Goal: Information Seeking & Learning: Learn about a topic

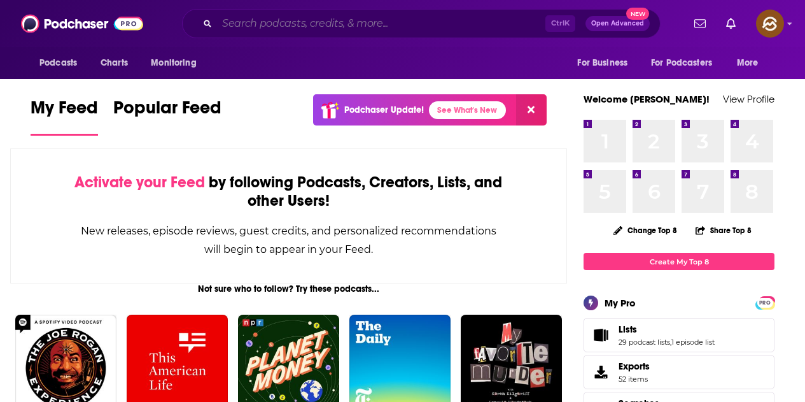
click at [249, 24] on input "Search podcasts, credits, & more..." at bounding box center [381, 23] width 328 height 20
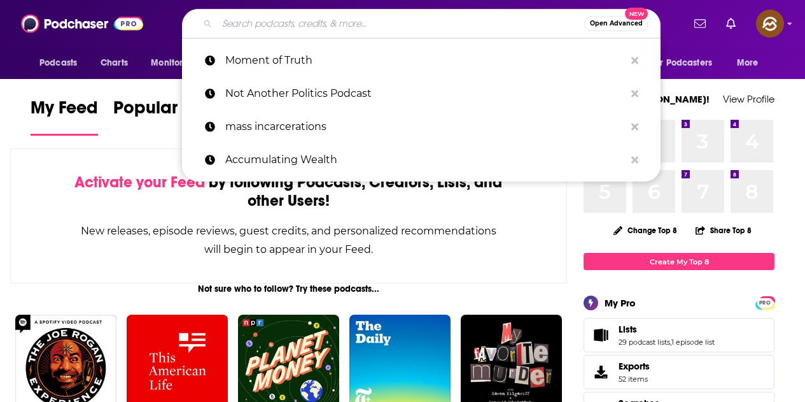
type input "s"
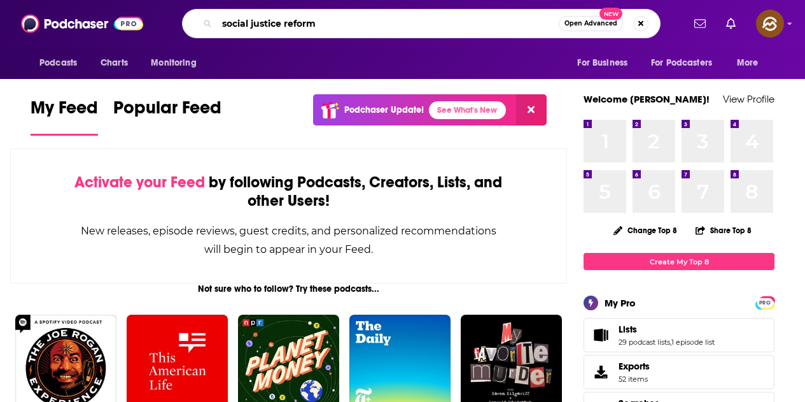
type input "social justice reform"
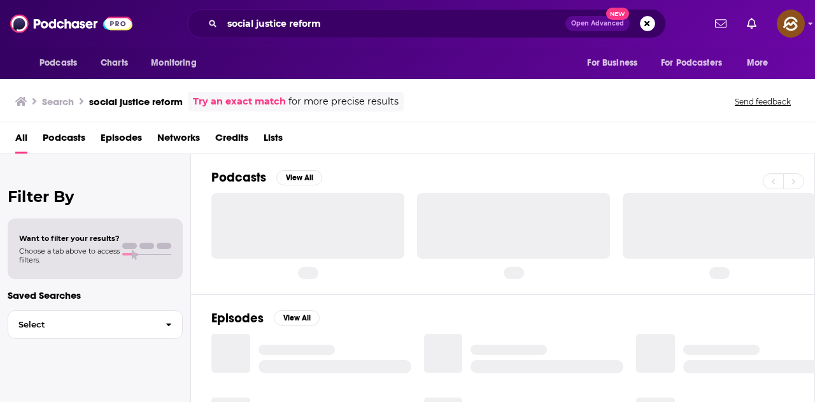
click at [120, 138] on span "Episodes" at bounding box center [121, 140] width 41 height 26
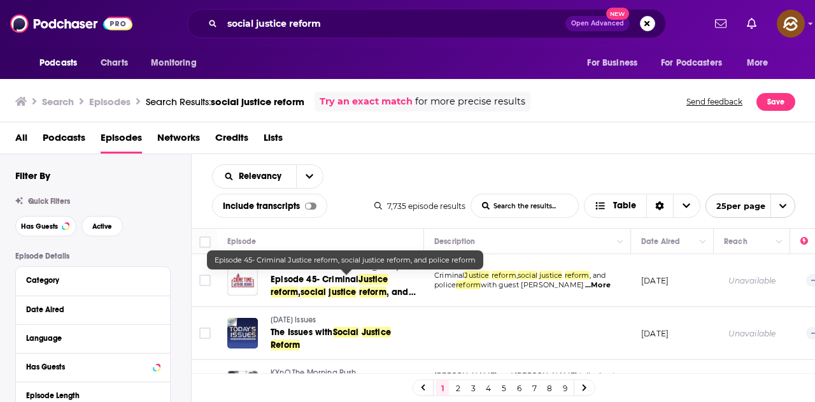
click at [428, 139] on div "All Podcasts Episodes Networks Credits Lists" at bounding box center [410, 140] width 790 height 26
click at [348, 283] on span "Episode 45- Criminal" at bounding box center [314, 279] width 88 height 11
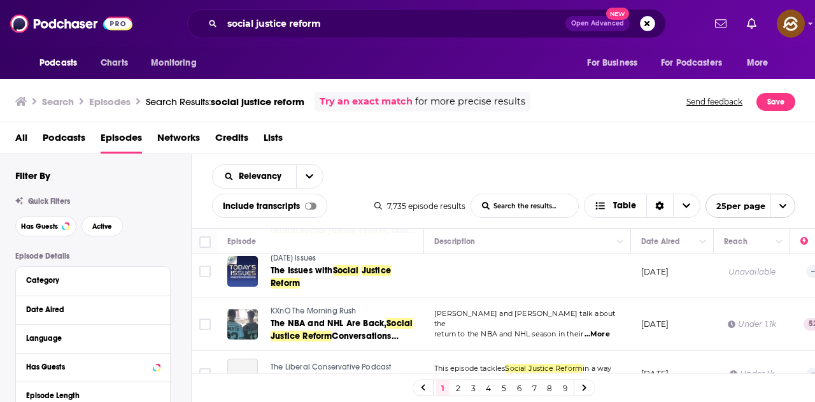
scroll to position [64, 0]
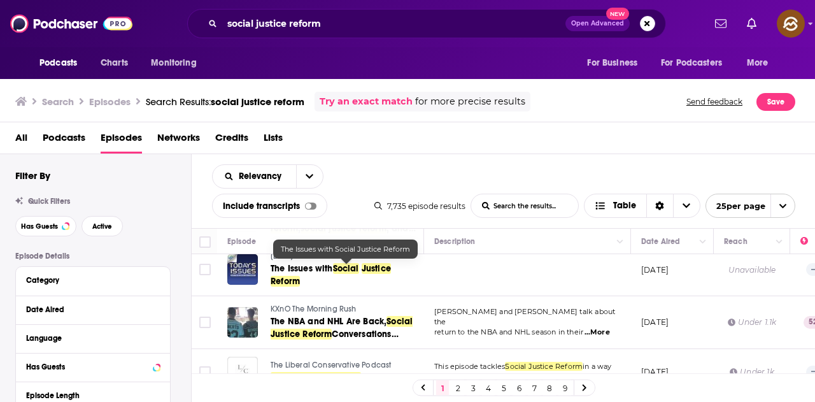
click at [516, 275] on td at bounding box center [527, 269] width 207 height 53
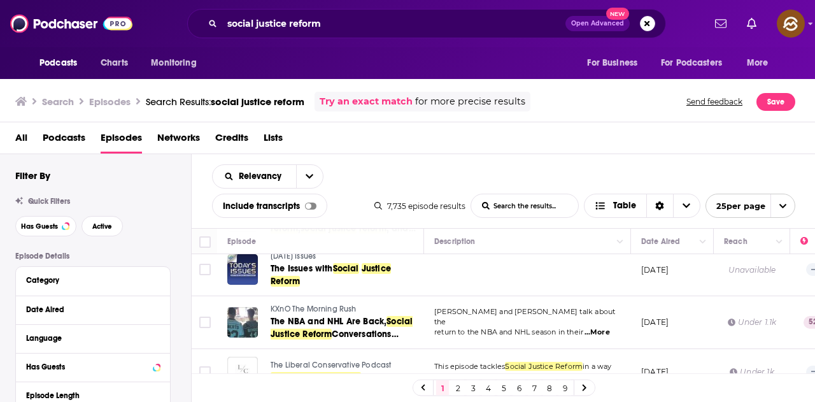
scroll to position [127, 0]
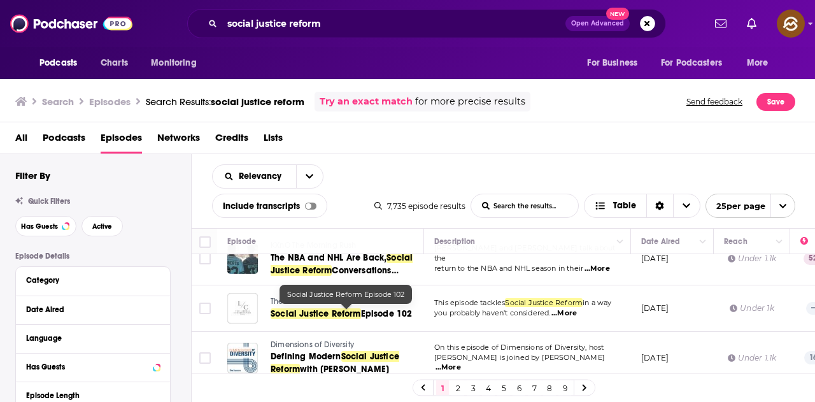
click at [353, 308] on span "Social Justice Reform" at bounding box center [315, 313] width 90 height 11
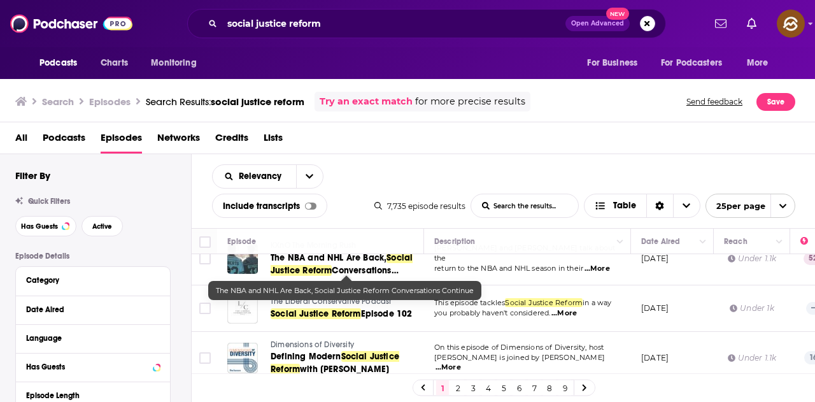
click at [358, 270] on span "Conversations Continue" at bounding box center [334, 277] width 128 height 24
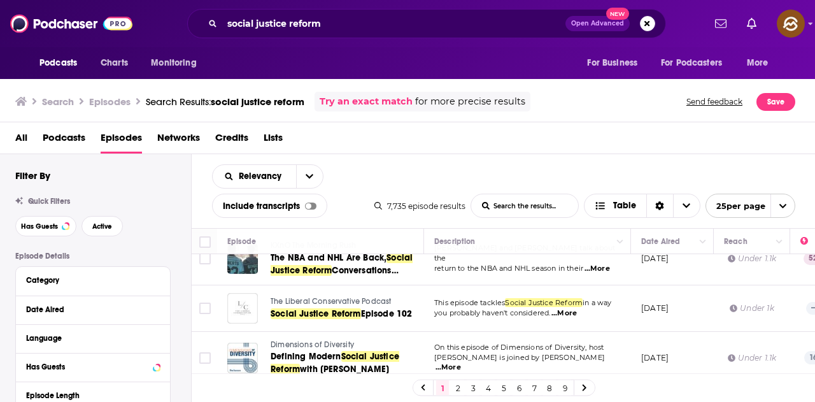
scroll to position [191, 0]
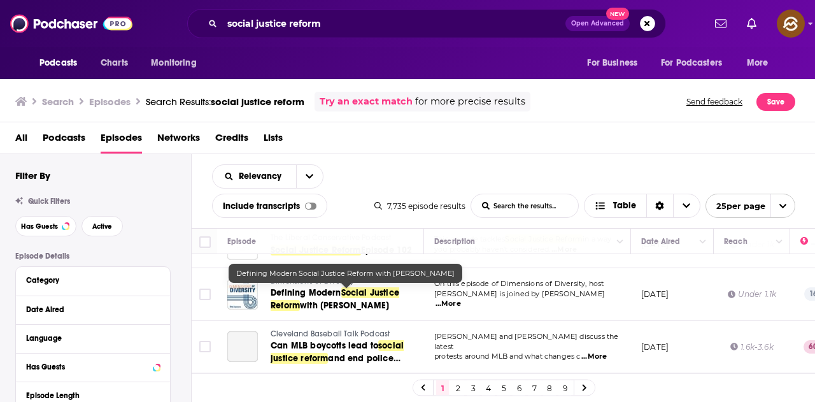
click at [379, 293] on span "Social Justice Reform" at bounding box center [334, 299] width 129 height 24
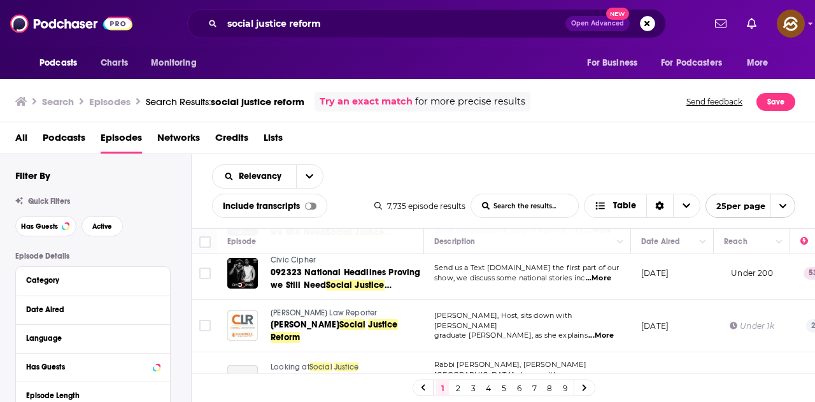
scroll to position [446, 0]
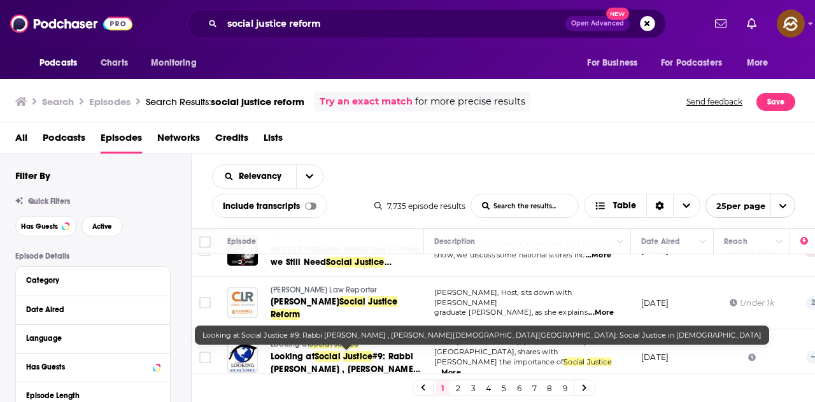
click at [373, 360] on link "Looking at Social Justice #9: Rabbi Rick Winer , Temple Beth Israel: Social Jus…" at bounding box center [345, 362] width 151 height 25
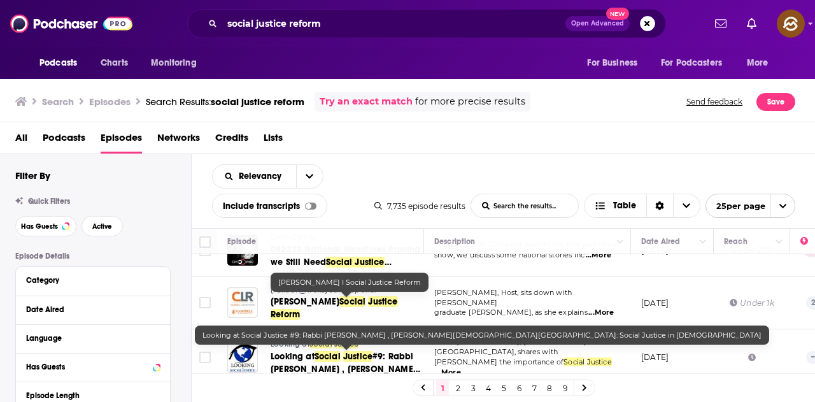
click at [458, 279] on td "Jenna Nichols, Host, sits down with Campbell Law graduate Tatiana M. Terry, as …" at bounding box center [527, 303] width 207 height 53
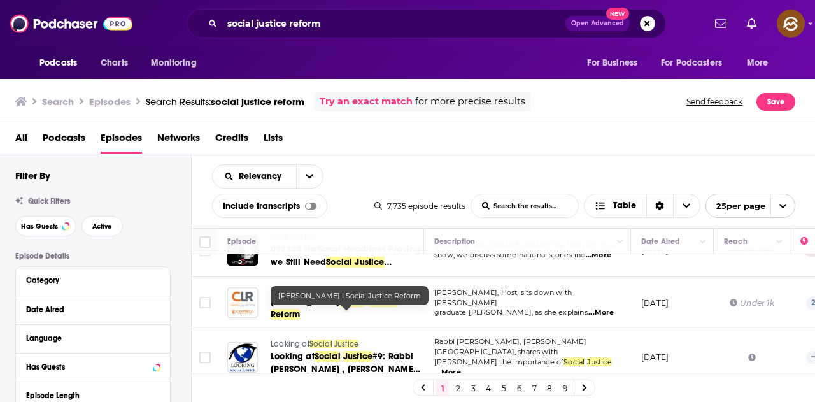
scroll to position [382, 0]
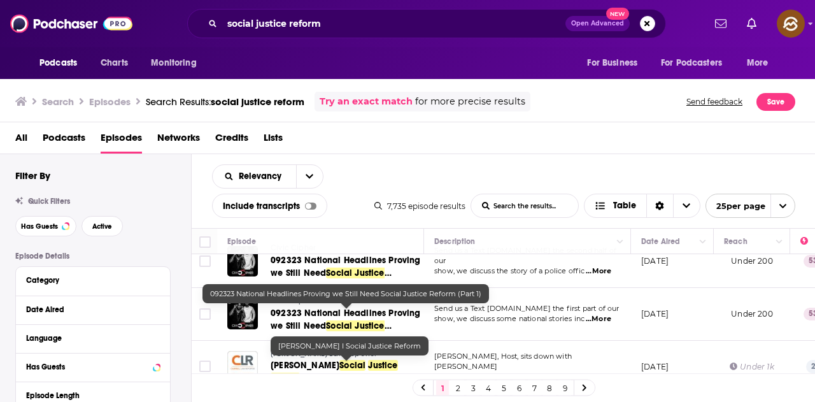
click at [381, 319] on link "092323 National Headlines Proving we Still Need Social Justice Reform (Part 1)" at bounding box center [345, 319] width 151 height 25
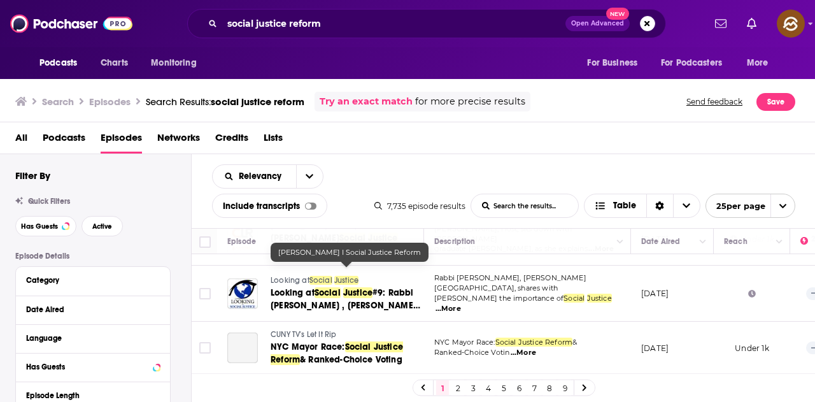
scroll to position [573, 0]
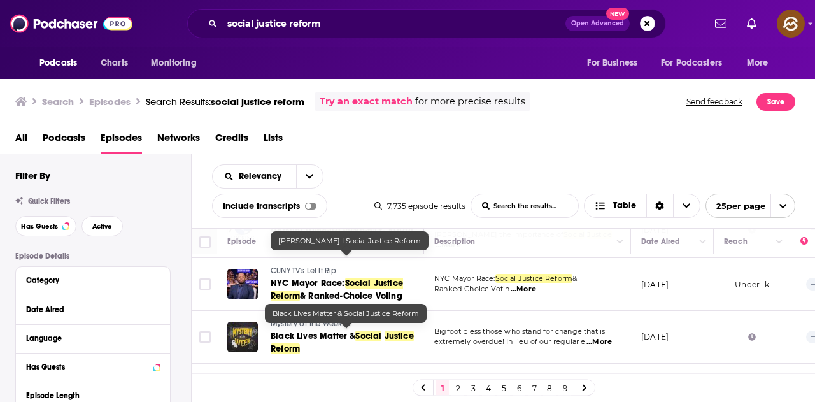
click at [363, 330] on span "Black Lives Matter & Social Justice Reform" at bounding box center [341, 342] width 143 height 24
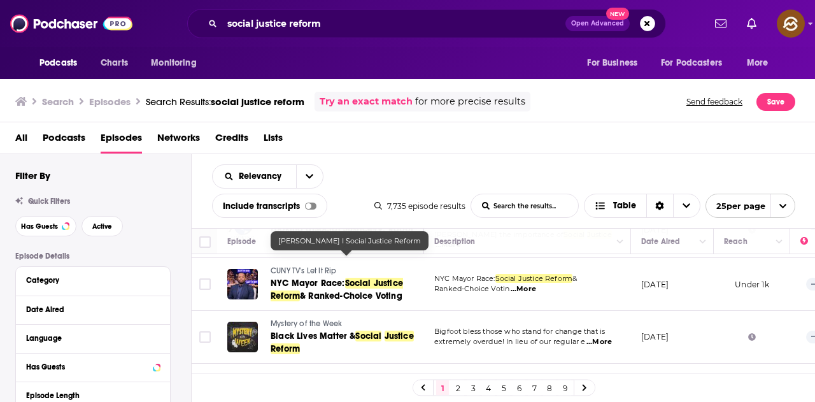
scroll to position [636, 0]
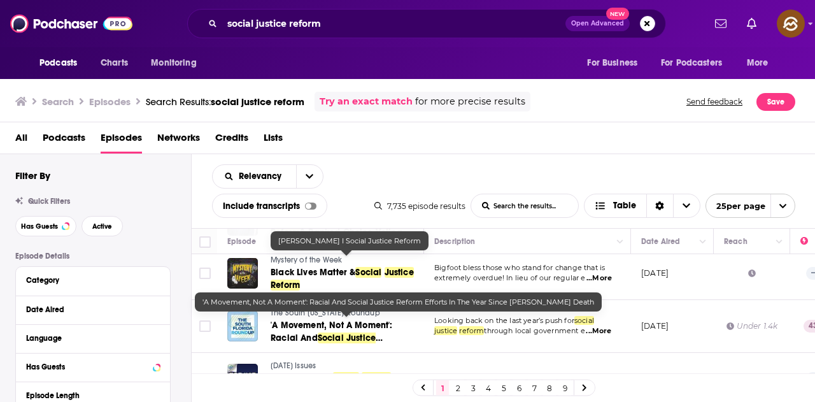
click at [377, 324] on span "'A Movement, Not A Moment': Racial And" at bounding box center [331, 332] width 122 height 24
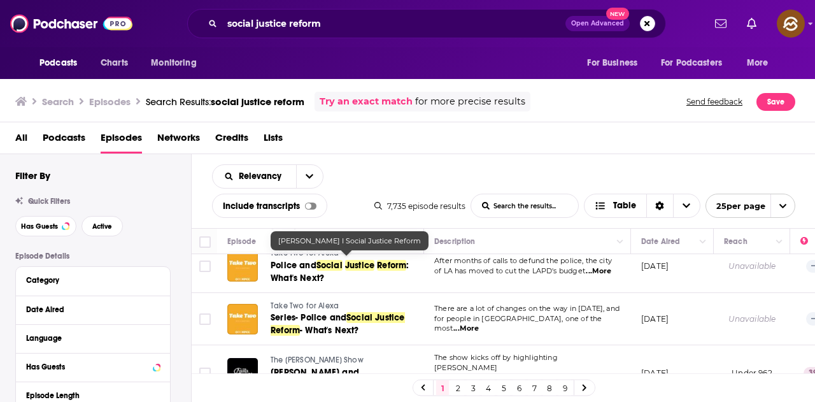
scroll to position [955, 0]
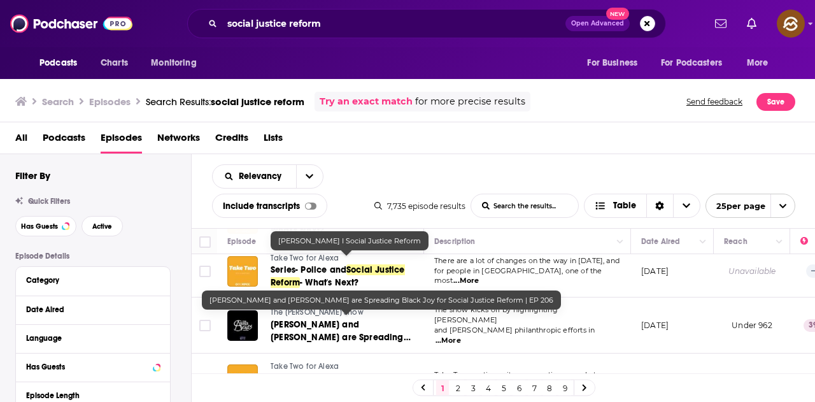
click at [383, 323] on span "Jay-Z and Meek Mill are Spreading Black Joy for" at bounding box center [340, 337] width 140 height 36
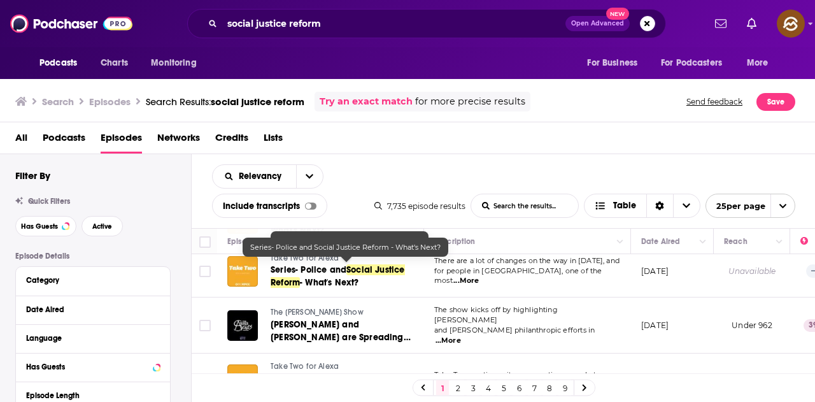
click at [339, 272] on link "Series- Police and Social Justice Reform - What's Next?" at bounding box center [345, 275] width 151 height 25
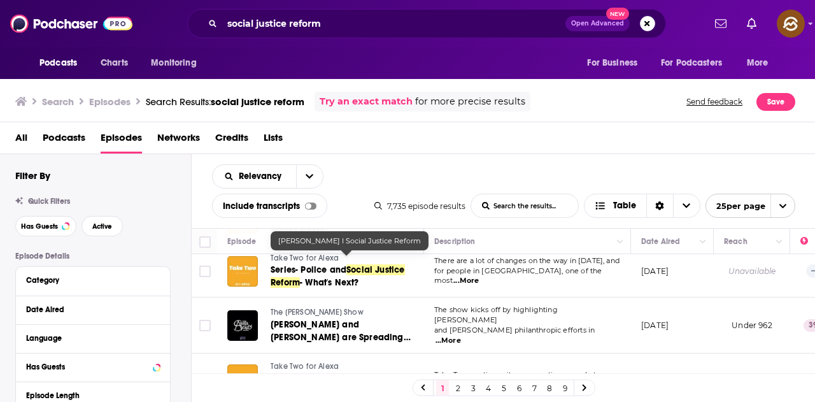
scroll to position [1018, 0]
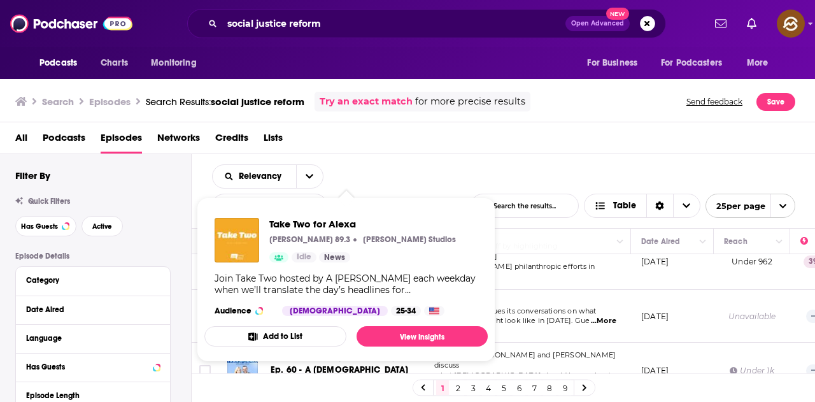
click at [512, 290] on td "Take Two continues its conversations on what police reform might look like in 2…" at bounding box center [527, 316] width 207 height 53
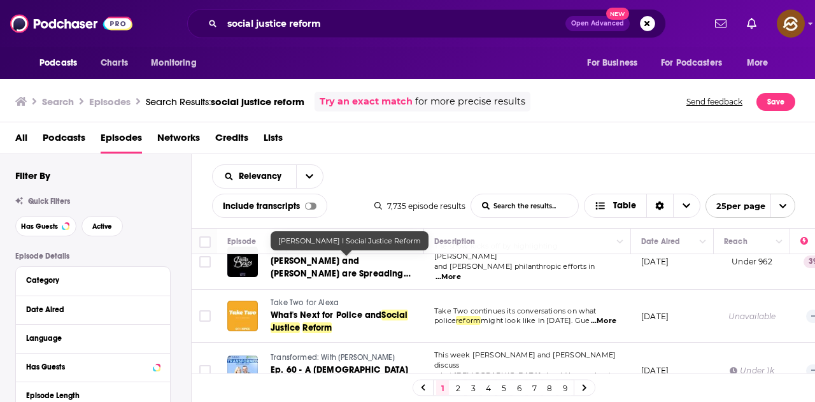
scroll to position [1082, 0]
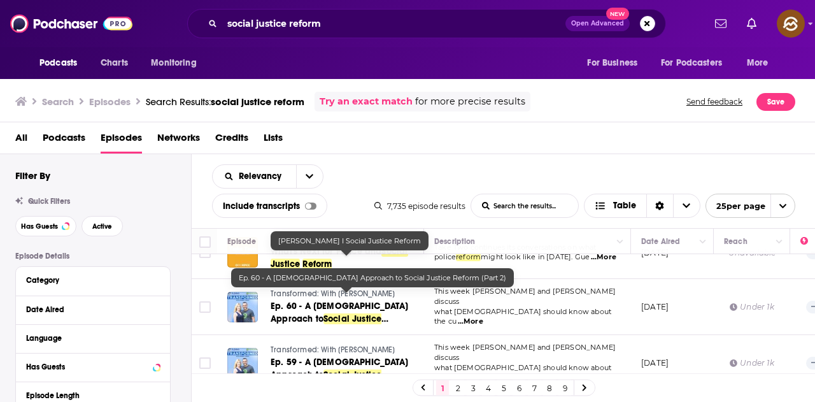
click at [390, 300] on span "Ep. 60 - A Christian Approach to" at bounding box center [338, 312] width 137 height 24
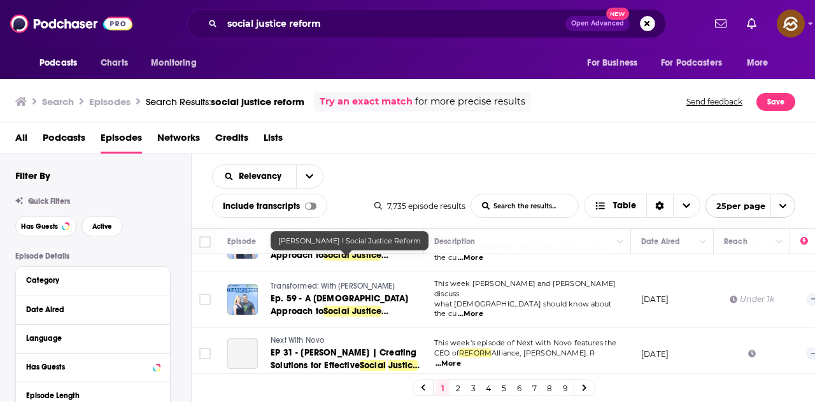
scroll to position [1192, 0]
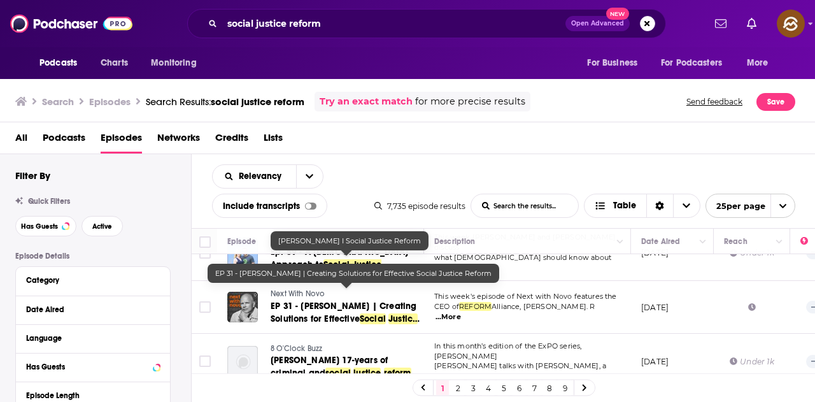
click at [404, 313] on span "Justice" at bounding box center [402, 318] width 29 height 11
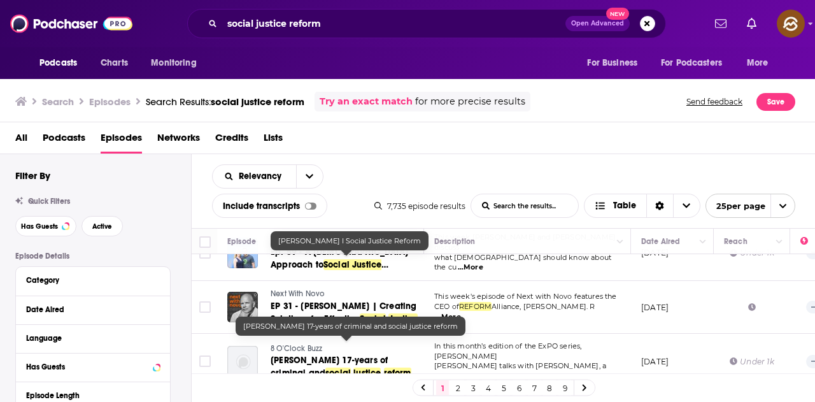
click at [357, 355] on span "Tamra Oman’s 17-years of criminal and" at bounding box center [328, 367] width 117 height 24
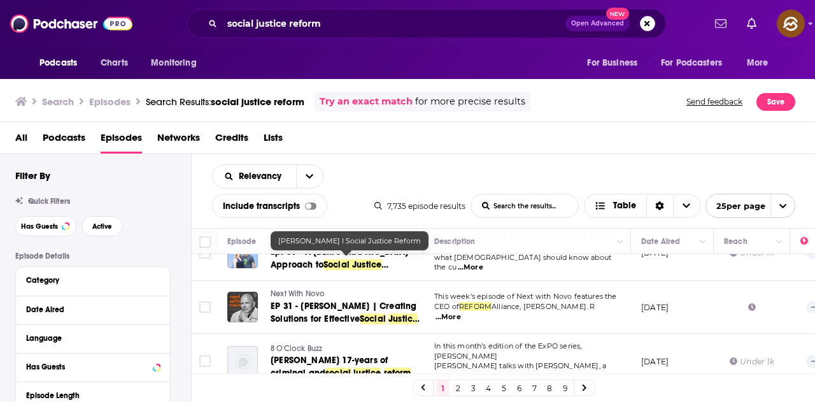
click at [482, 304] on td "This week's episode of Next with Novo features the CEO of REFORM Alliance, Robe…" at bounding box center [527, 307] width 207 height 53
click at [461, 386] on link "2" at bounding box center [457, 387] width 13 height 15
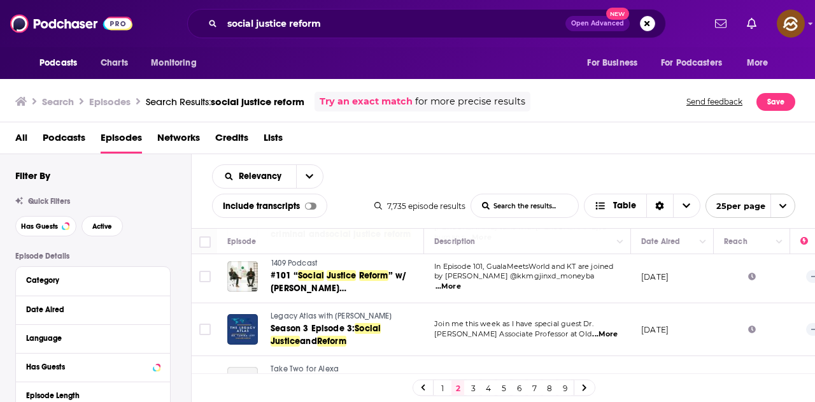
scroll to position [64, 0]
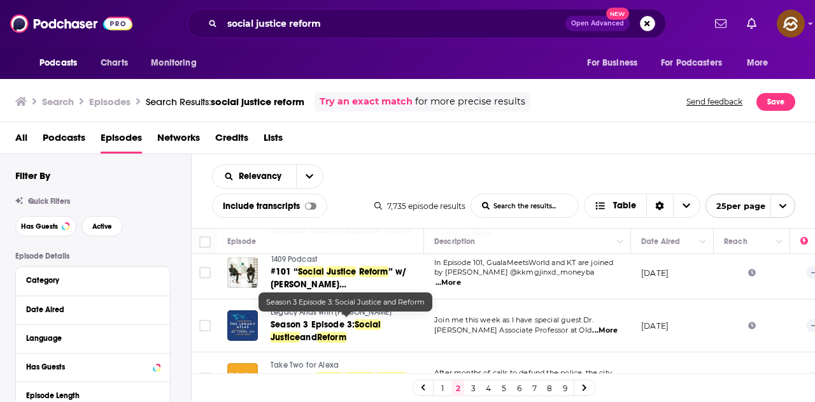
drag, startPoint x: 419, startPoint y: 321, endPoint x: 400, endPoint y: 322, distance: 18.5
click at [300, 332] on span "Justice" at bounding box center [284, 337] width 29 height 11
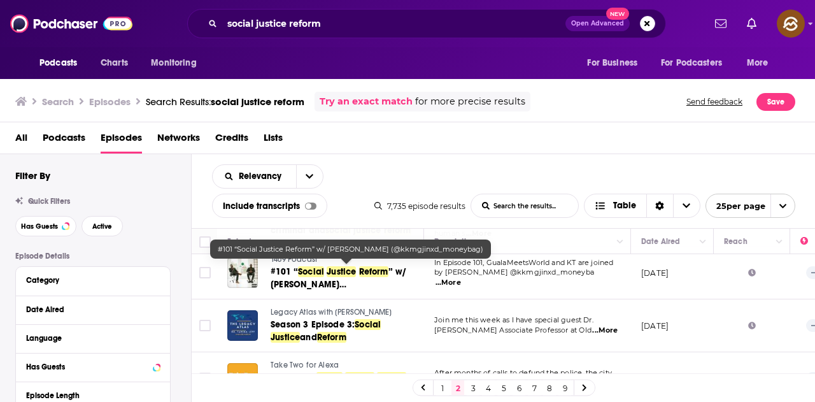
click at [335, 265] on link "#101 “ Social Justice Reform ” w/ Cluren Williams (@kkmgjinxd_moneybag)" at bounding box center [345, 277] width 151 height 25
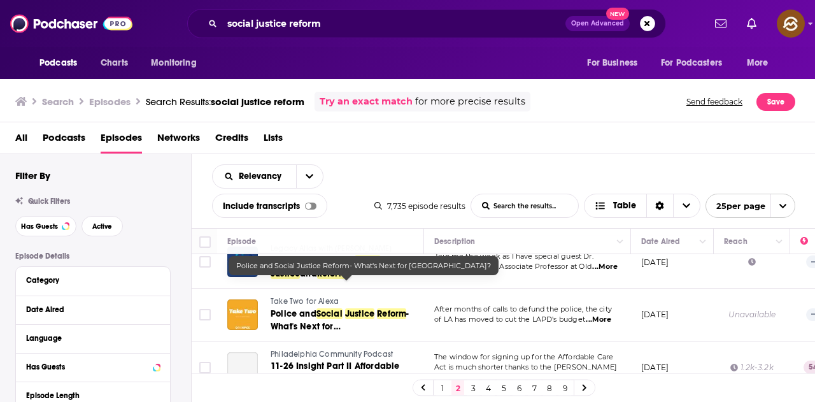
scroll to position [191, 0]
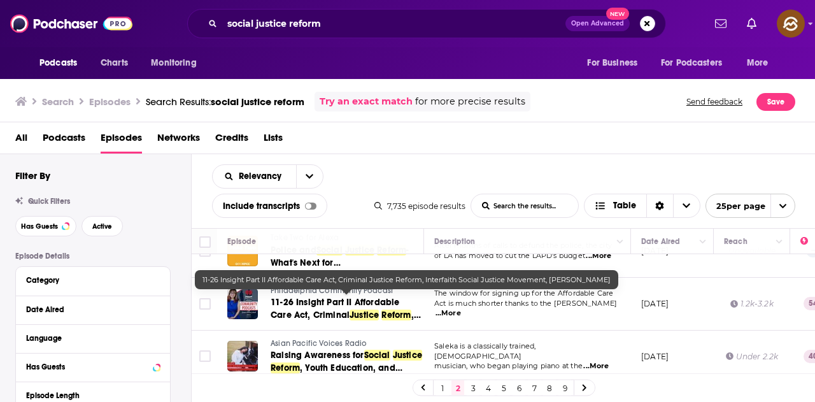
click at [381, 309] on span "Reform" at bounding box center [395, 314] width 29 height 11
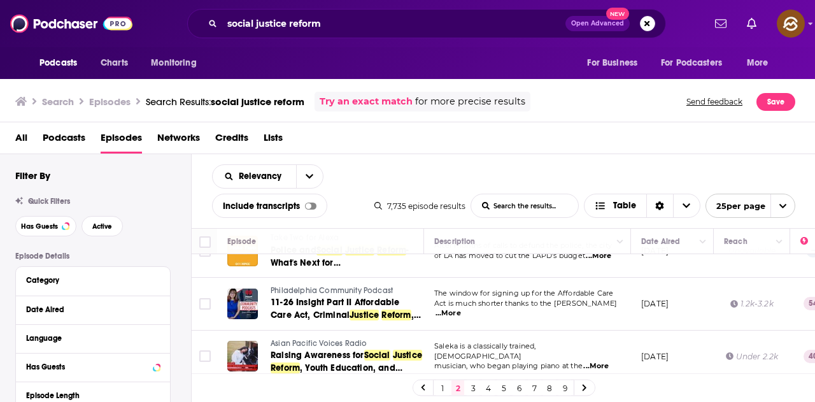
scroll to position [255, 0]
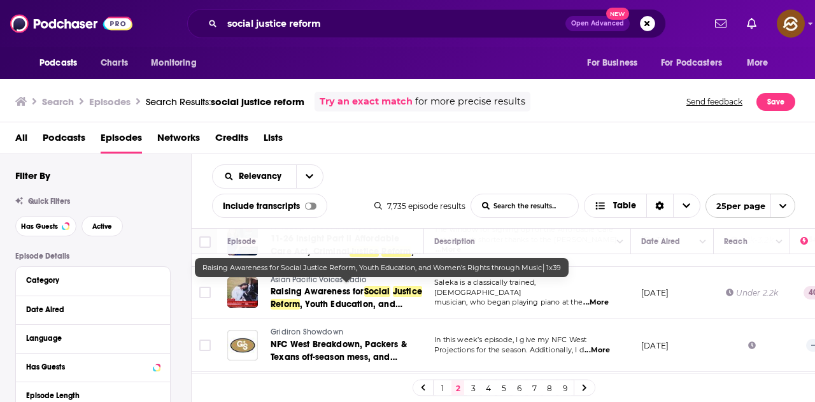
click at [379, 295] on link "Raising Awareness for Social Justice Reform , Youth Education, and Women’s Righ…" at bounding box center [345, 297] width 151 height 25
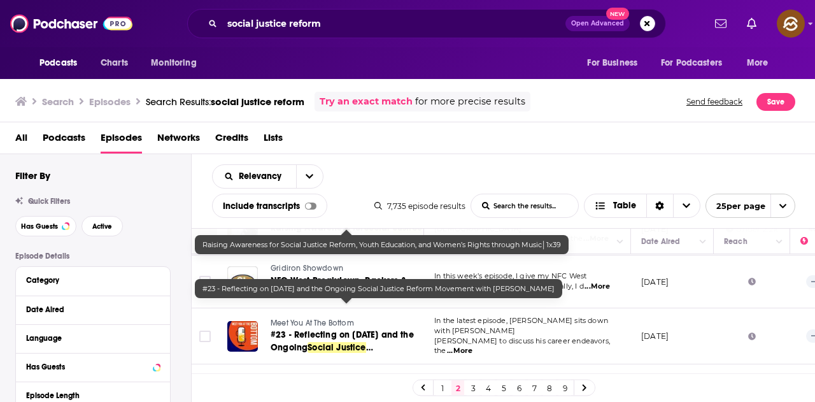
scroll to position [382, 0]
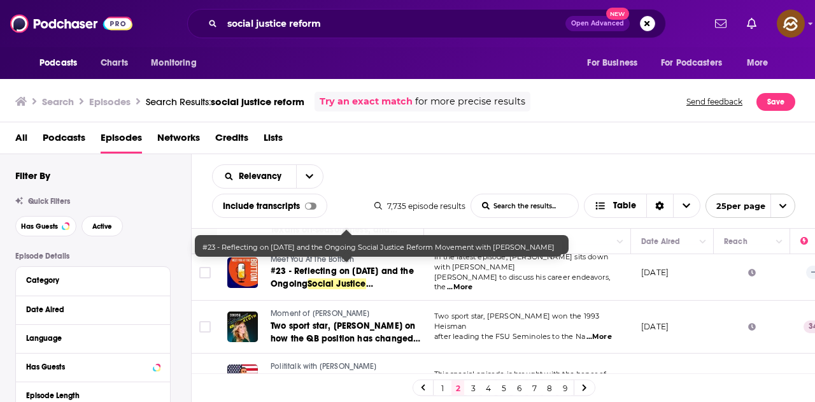
drag, startPoint x: 417, startPoint y: 281, endPoint x: 393, endPoint y: 277, distance: 23.9
click at [366, 278] on span "Social Justice Reform" at bounding box center [317, 290] width 95 height 24
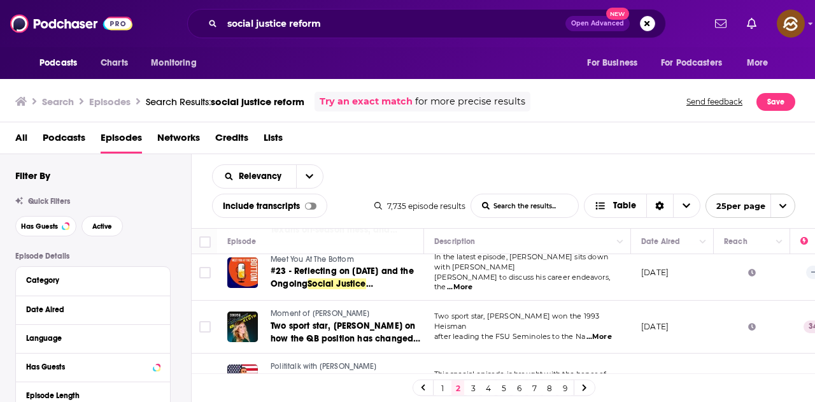
click at [596, 332] on span "...More" at bounding box center [598, 337] width 25 height 10
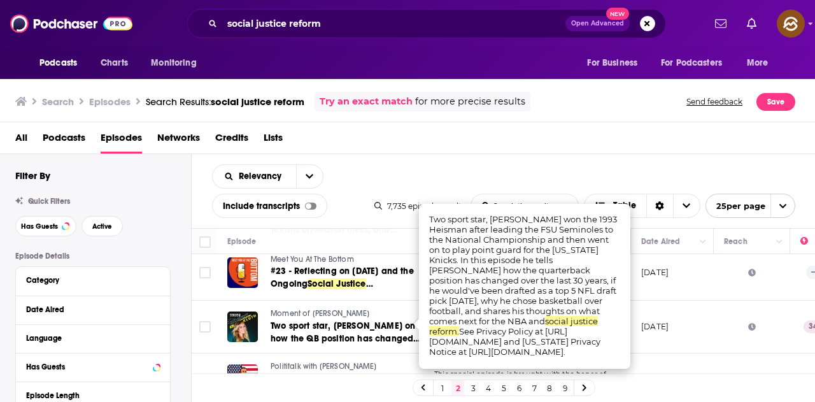
click at [645, 288] on td "June 18, 2021" at bounding box center [672, 272] width 83 height 56
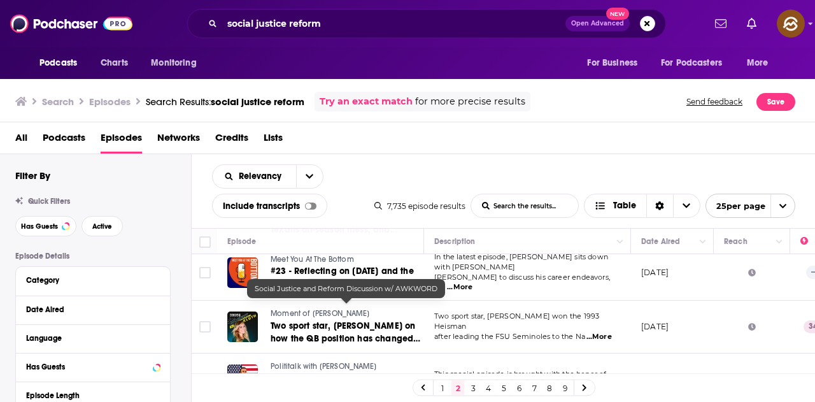
scroll to position [446, 0]
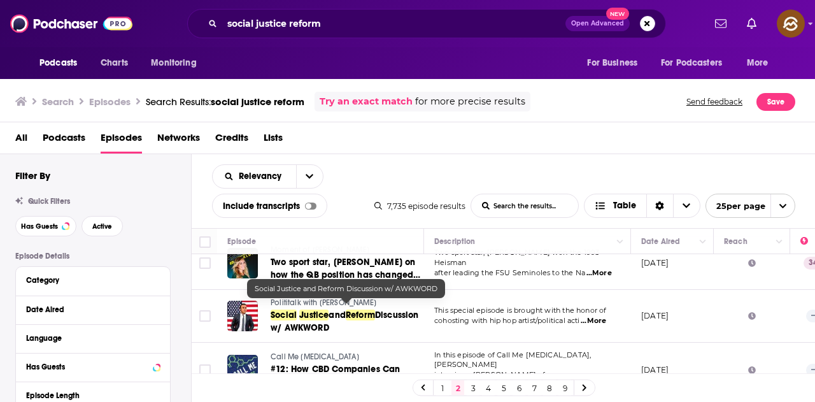
click at [367, 317] on span "Discussion w/ AWKWORD" at bounding box center [344, 321] width 148 height 24
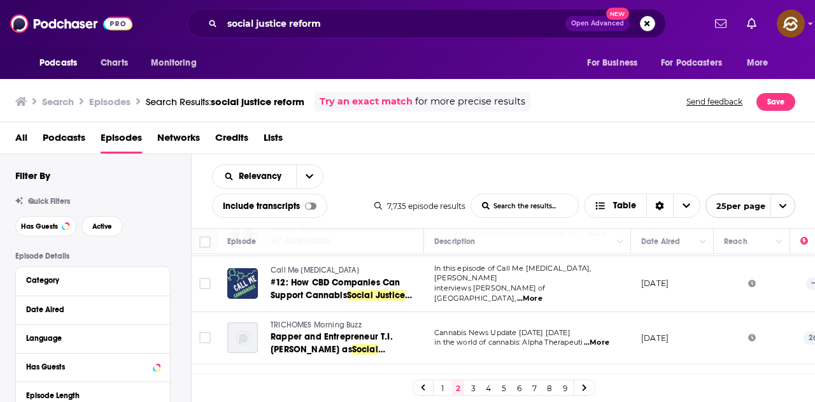
scroll to position [573, 0]
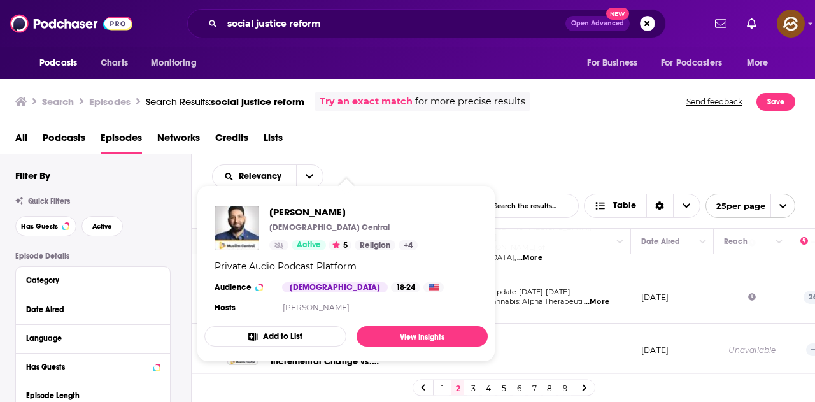
click at [515, 323] on td at bounding box center [527, 349] width 207 height 53
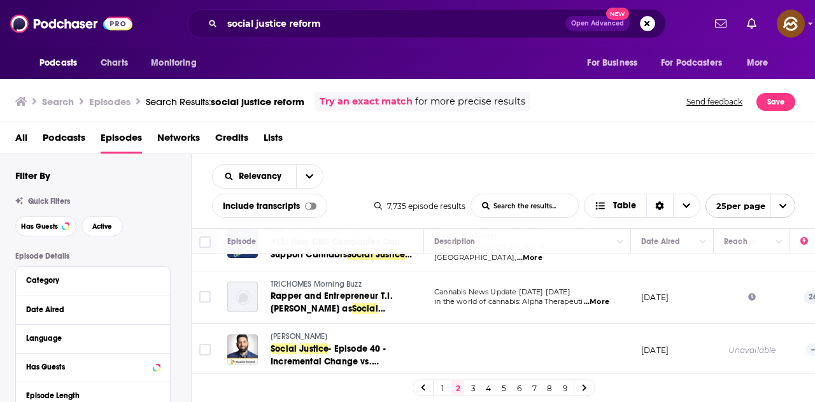
scroll to position [636, 0]
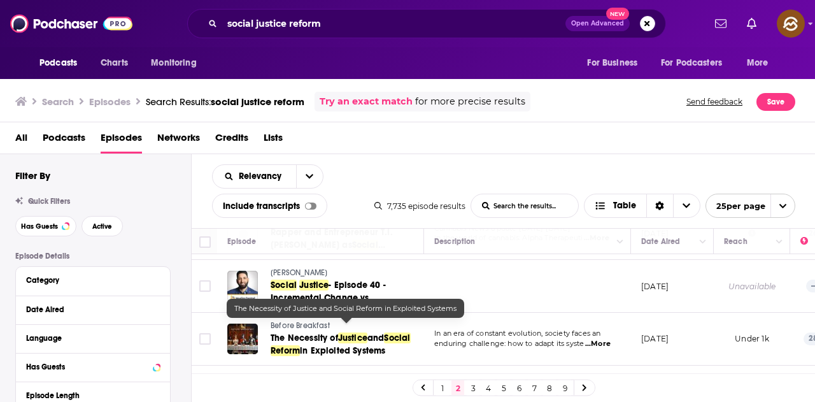
click at [374, 345] on span "in Exploited Systems" at bounding box center [342, 350] width 85 height 11
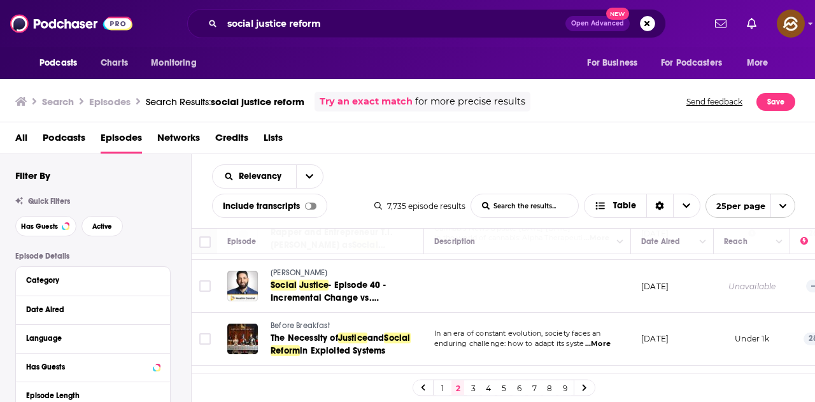
scroll to position [700, 0]
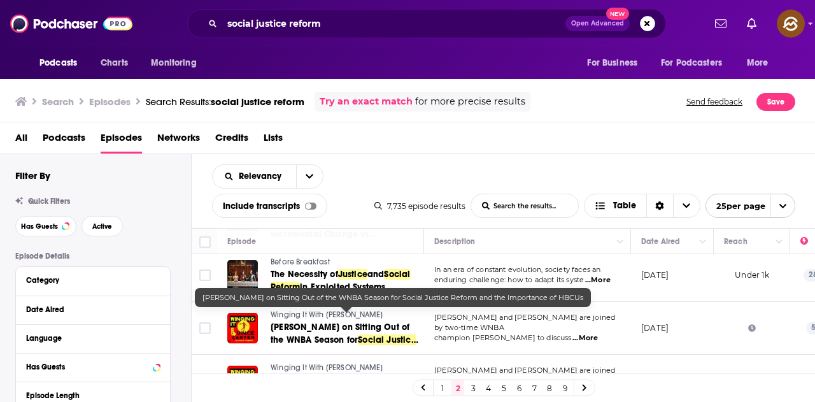
click at [367, 321] on span "Renee Montgomery on Sitting Out of the WNBA Season for" at bounding box center [339, 333] width 139 height 24
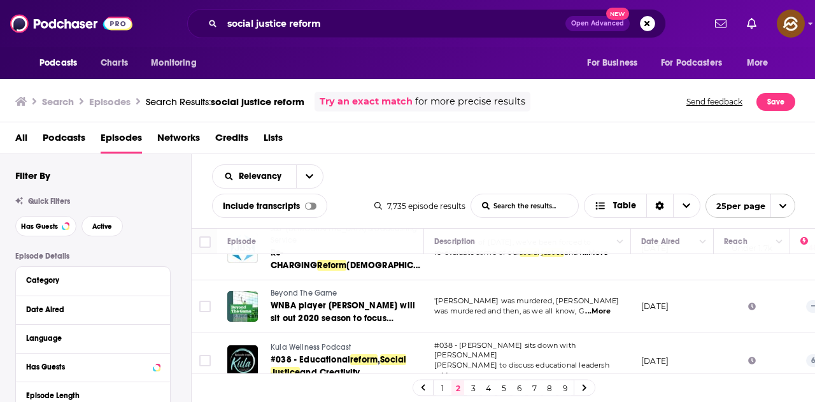
scroll to position [955, 0]
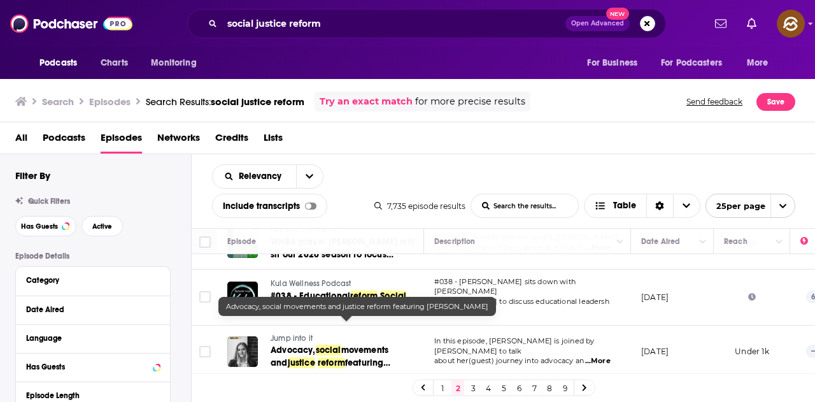
click at [372, 344] on span "movements and" at bounding box center [329, 356] width 118 height 24
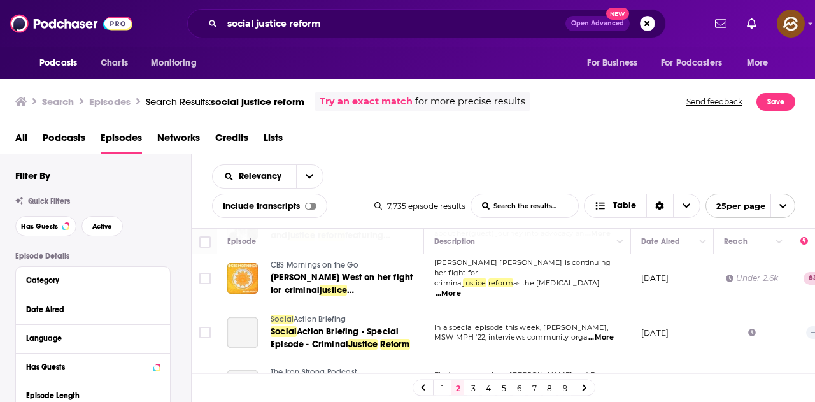
scroll to position [1018, 0]
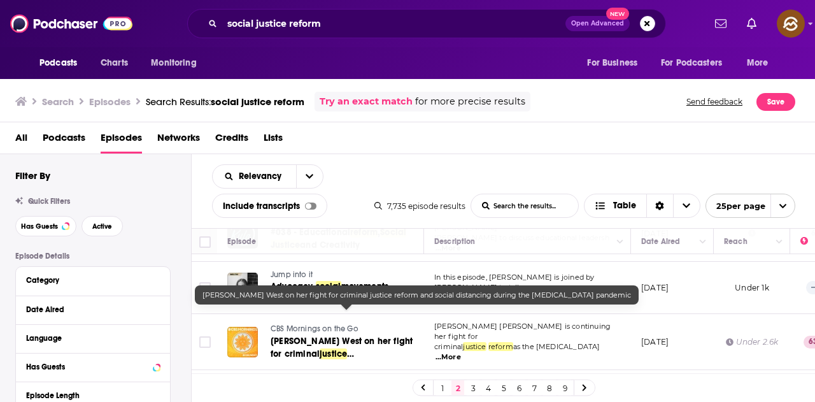
click at [315, 361] on span "and" at bounding box center [306, 366] width 17 height 11
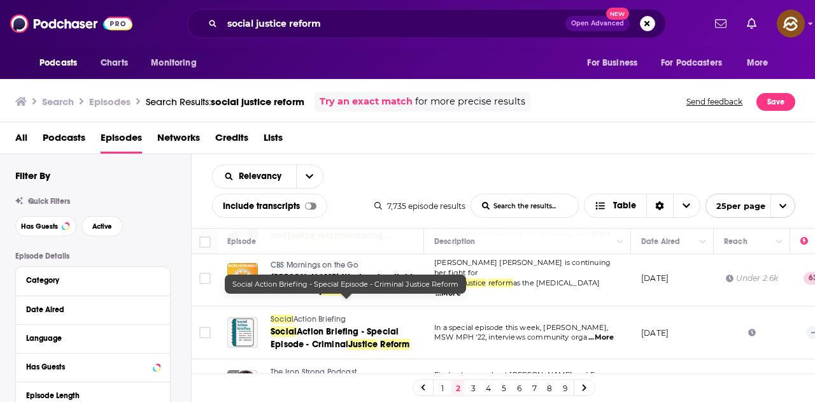
click at [361, 339] on span "Justice" at bounding box center [362, 344] width 29 height 11
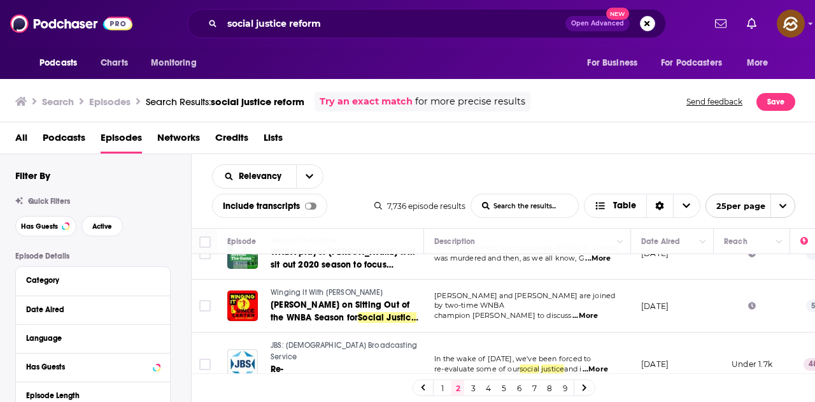
scroll to position [891, 0]
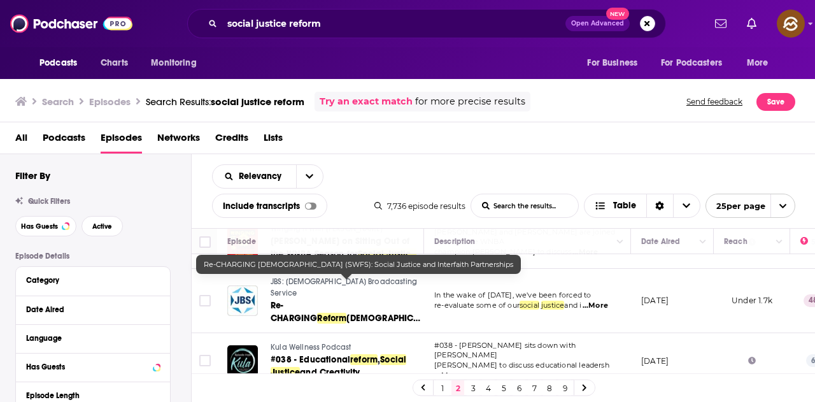
click at [383, 325] on span "and Interfaith Partnerships" at bounding box center [343, 337] width 146 height 24
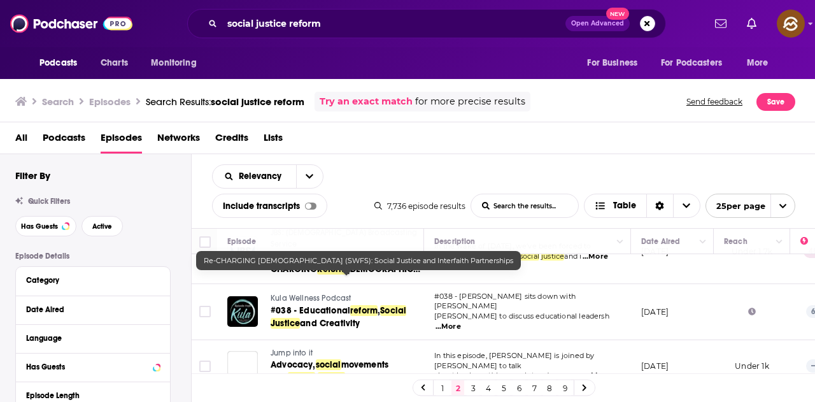
scroll to position [955, 0]
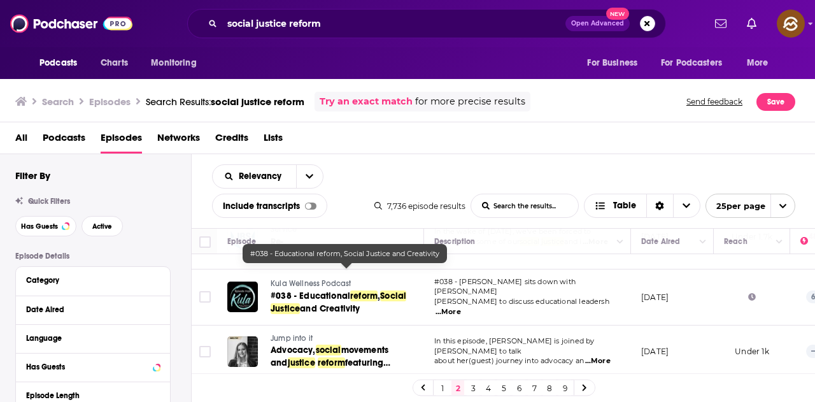
click at [342, 303] on span "and Creativity" at bounding box center [330, 308] width 60 height 11
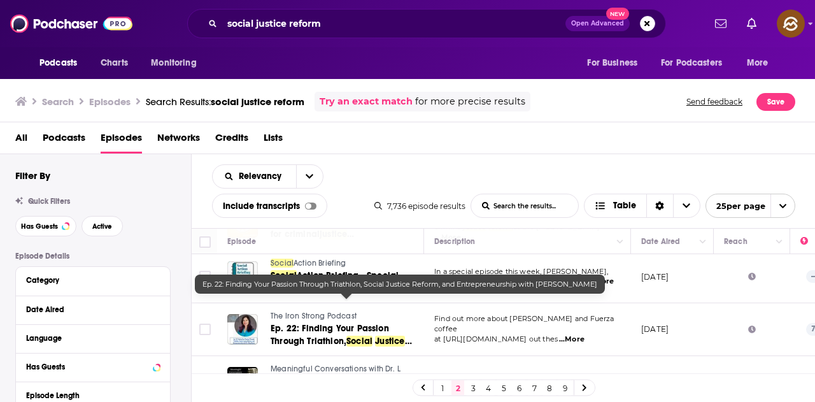
scroll to position [1135, 0]
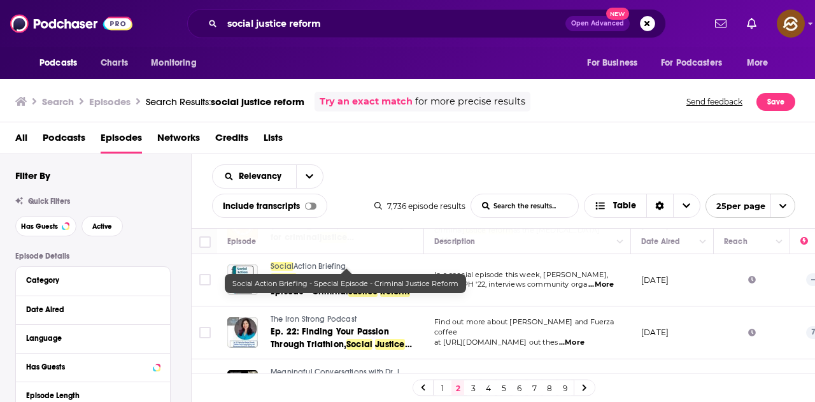
click at [353, 286] on span "Justice" at bounding box center [362, 291] width 29 height 11
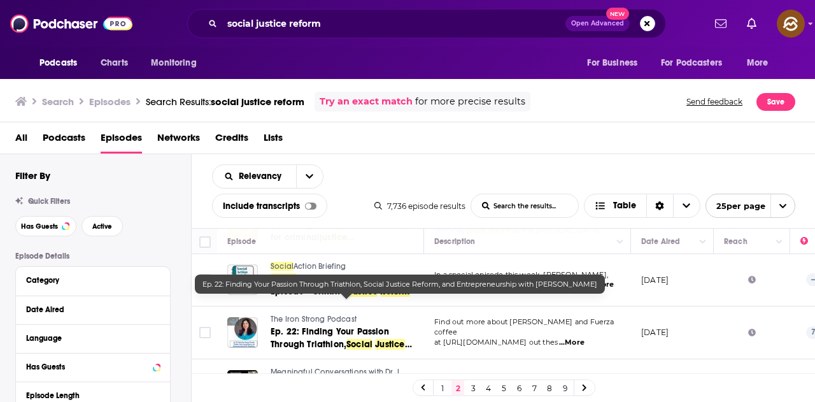
click at [381, 326] on span "Ep. 22: Finding Your Passion Through Triathlon," at bounding box center [329, 338] width 118 height 24
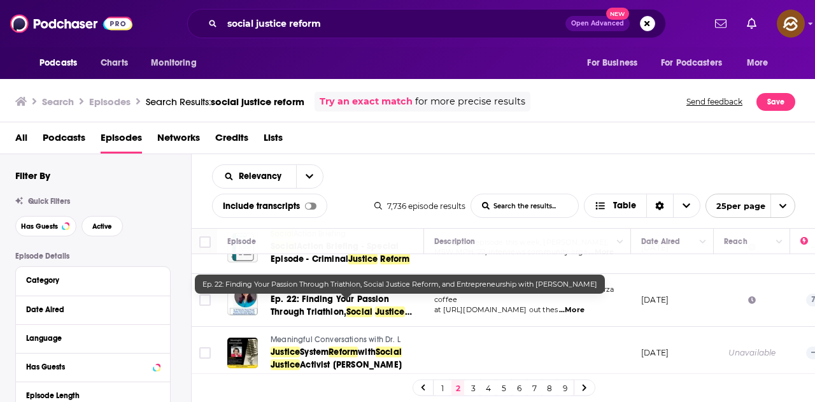
scroll to position [1198, 0]
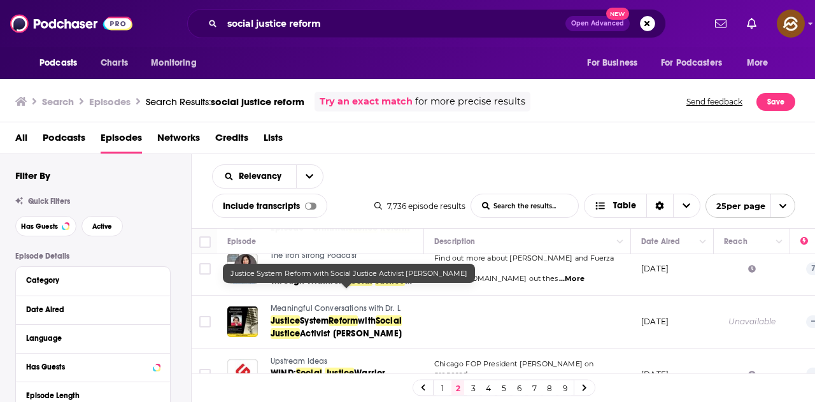
click at [365, 315] on span "with" at bounding box center [367, 320] width 18 height 11
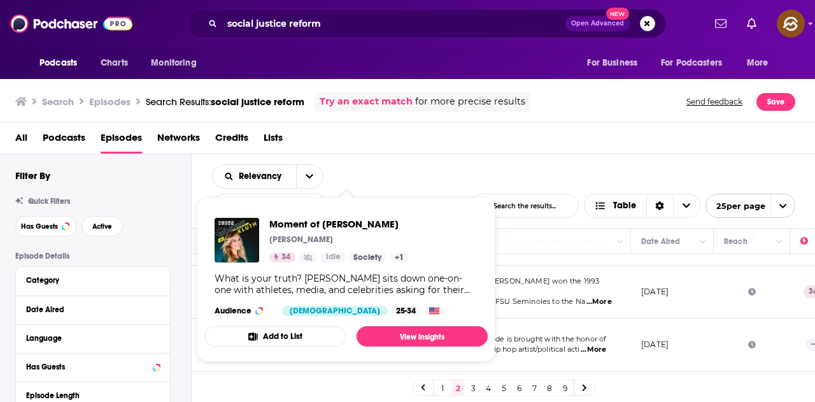
scroll to position [509, 0]
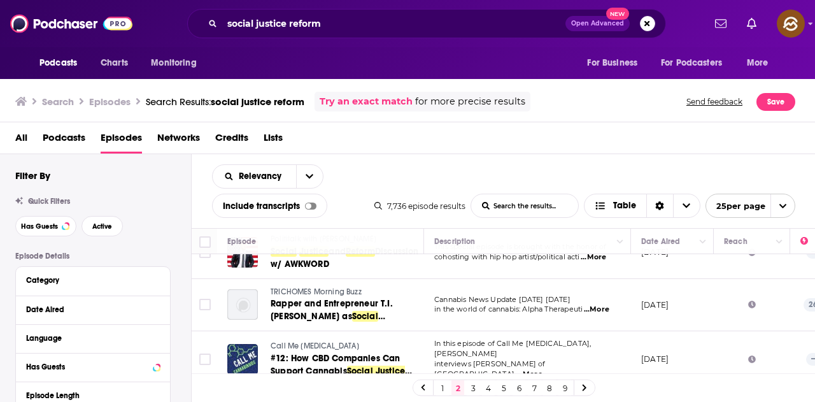
click at [513, 320] on td "Cannabis News Update December 31, 2020 Today in the world of cannabis: Alpha Th…" at bounding box center [527, 305] width 207 height 53
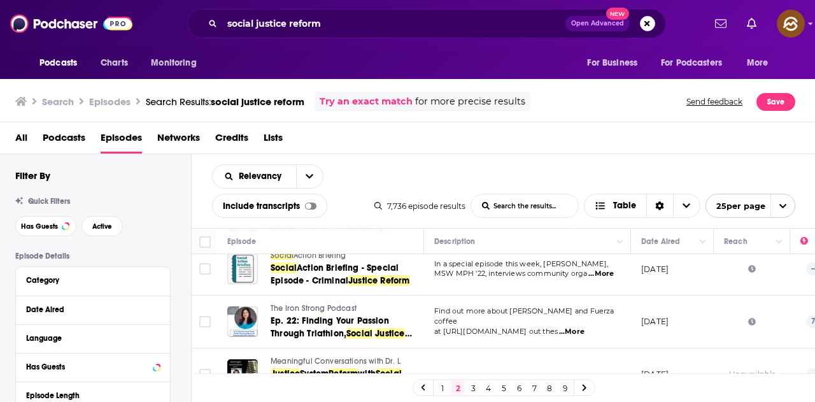
scroll to position [1198, 0]
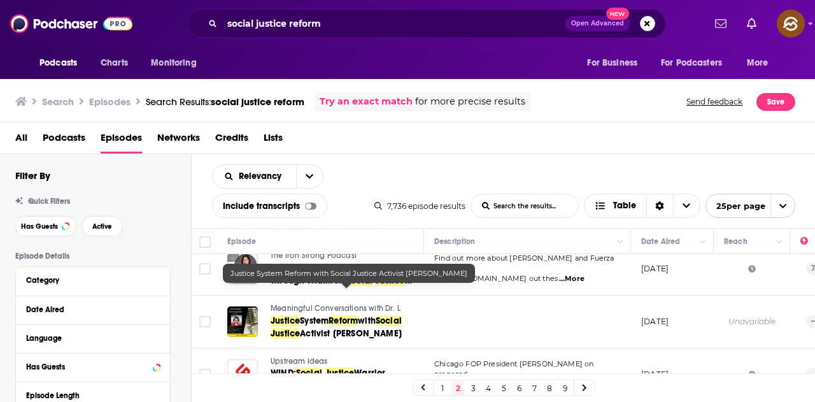
click at [356, 328] on span "Activist Kerwin Pittman" at bounding box center [351, 333] width 102 height 11
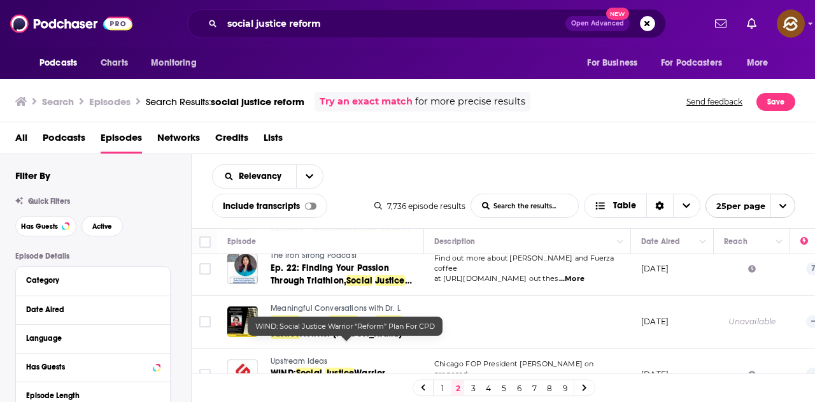
click at [335, 367] on span "Justice" at bounding box center [339, 372] width 29 height 11
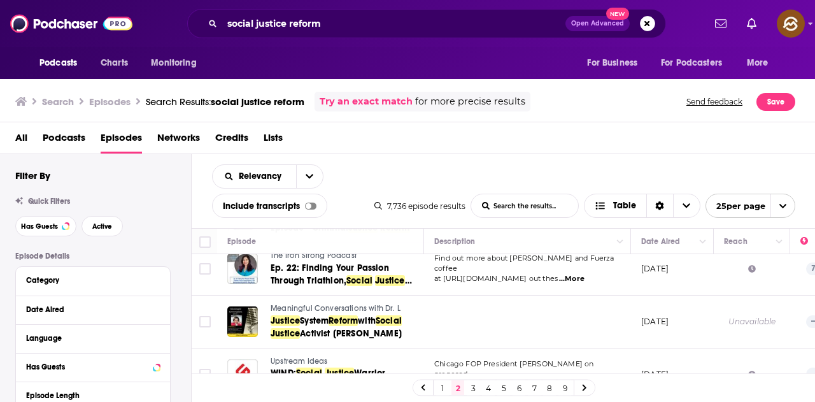
click at [476, 390] on link "3" at bounding box center [473, 387] width 13 height 15
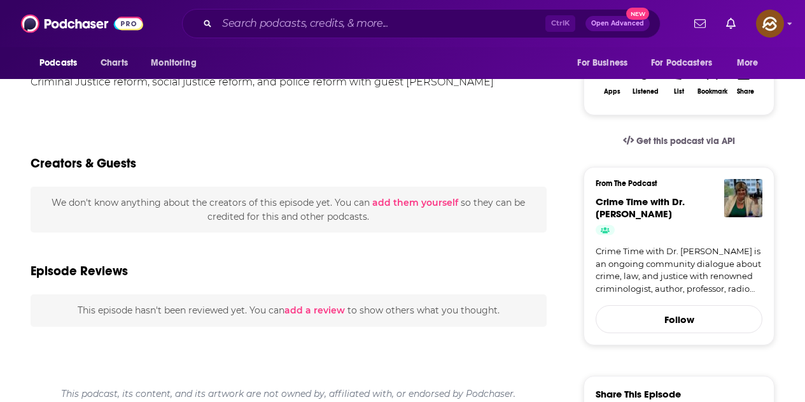
scroll to position [318, 0]
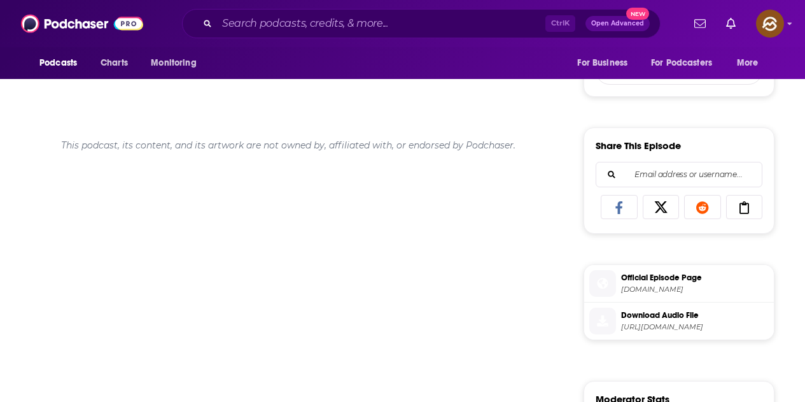
scroll to position [446, 0]
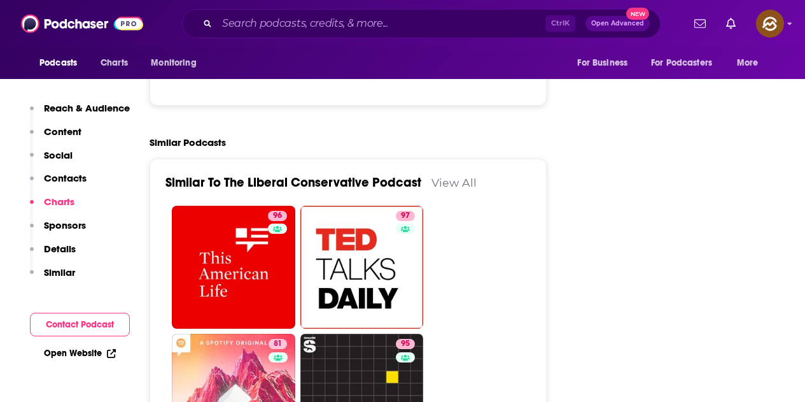
scroll to position [1718, 0]
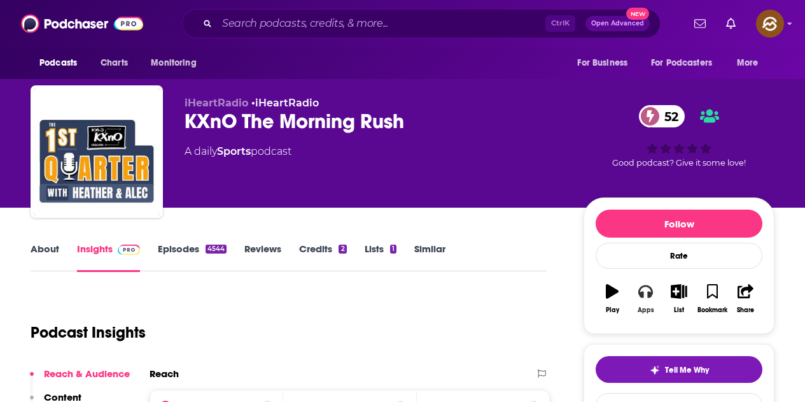
click at [647, 289] on icon "button" at bounding box center [645, 291] width 14 height 14
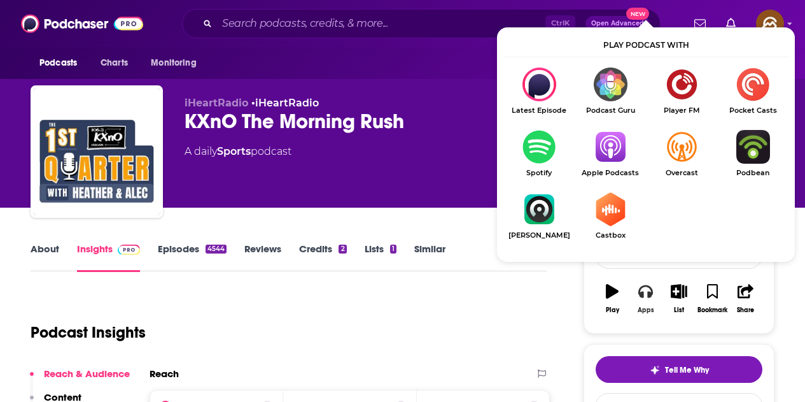
scroll to position [64, 0]
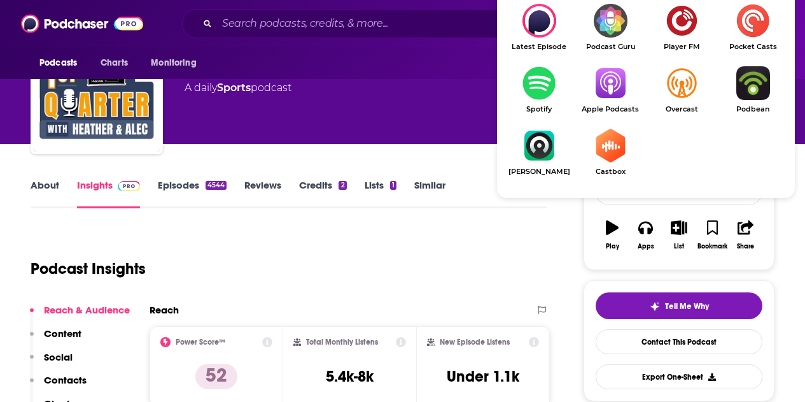
click at [603, 79] on img "Show Listen On dropdown" at bounding box center [610, 83] width 71 height 34
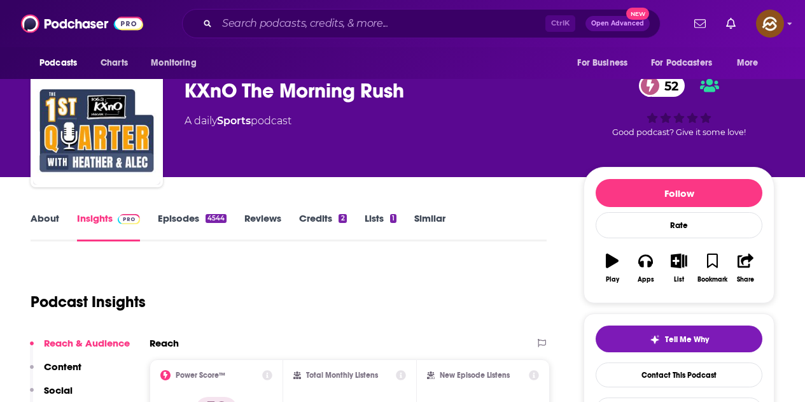
scroll to position [0, 0]
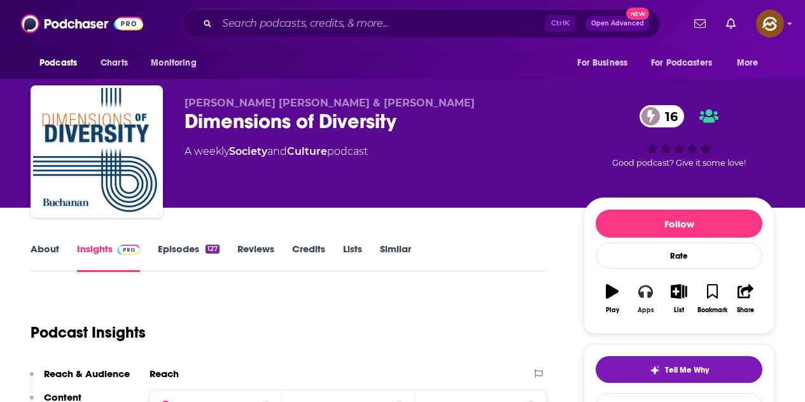
click at [652, 304] on button "Apps" at bounding box center [645, 299] width 33 height 46
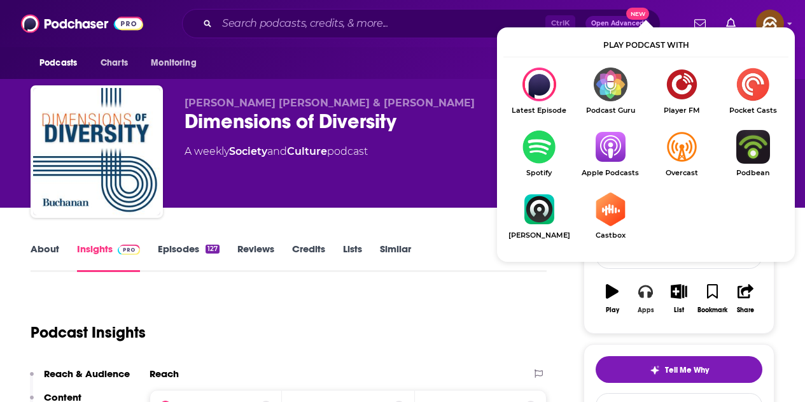
scroll to position [127, 0]
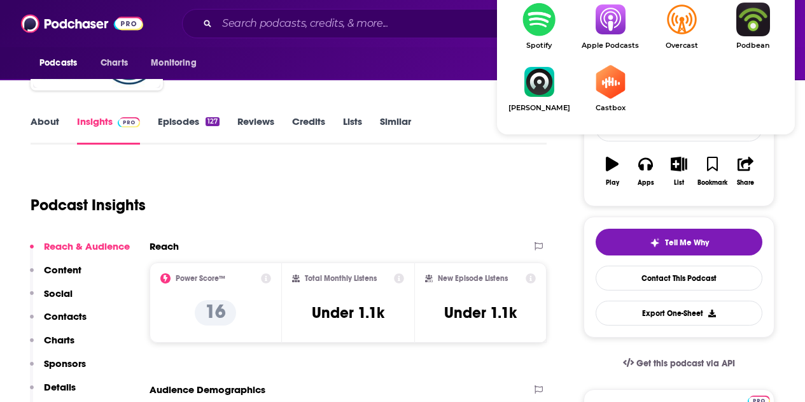
click at [598, 34] on img "Show Listen On dropdown" at bounding box center [610, 20] width 71 height 34
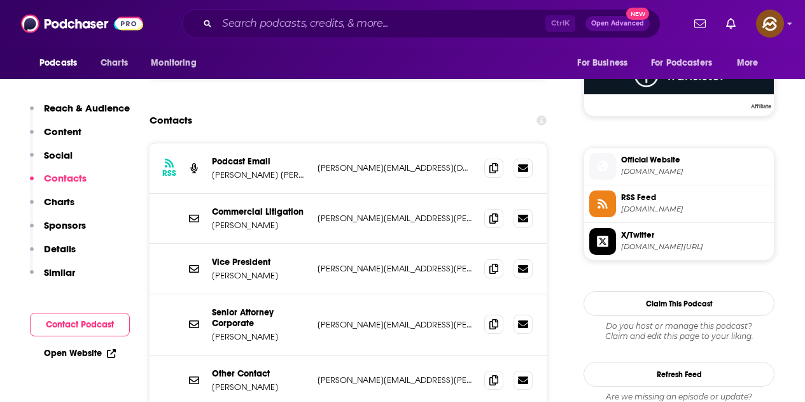
scroll to position [1018, 0]
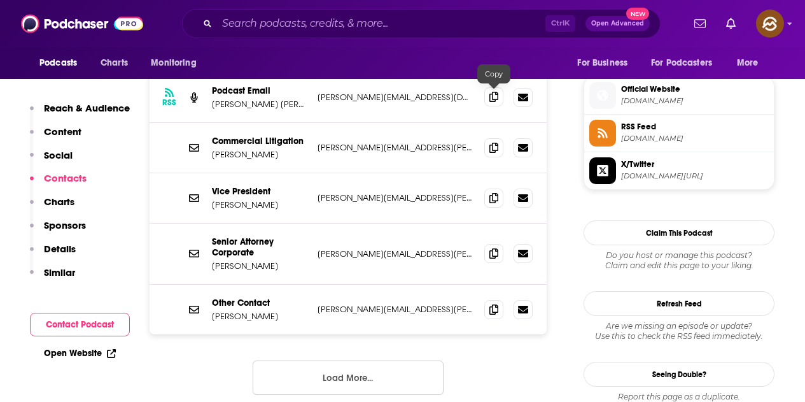
click at [498, 94] on span at bounding box center [493, 96] width 19 height 19
click at [498, 313] on icon at bounding box center [493, 309] width 9 height 10
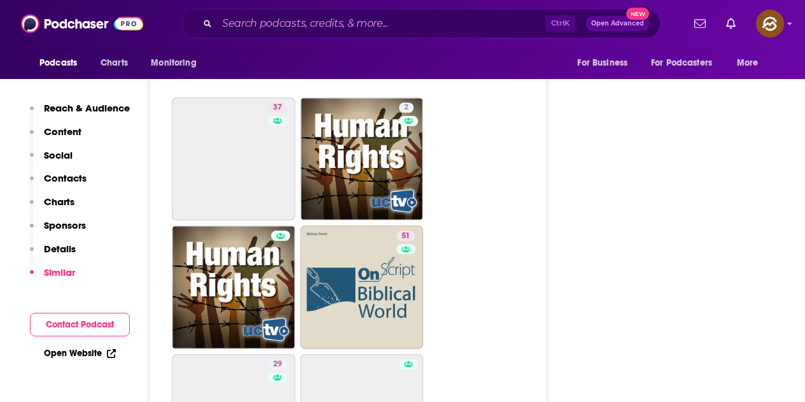
scroll to position [1655, 0]
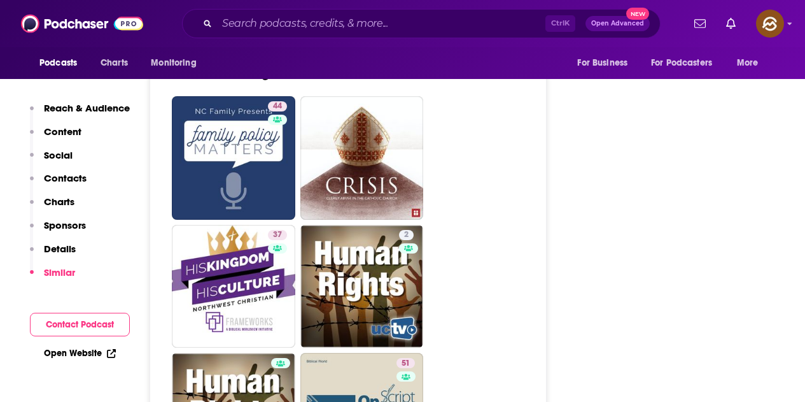
drag, startPoint x: 389, startPoint y: 286, endPoint x: 571, endPoint y: 283, distance: 182.0
click at [571, 283] on div "About Insights Episodes 170 Reviews Credits Lists Similar Podcast Insights Reac…" at bounding box center [296, 388] width 573 height 3604
drag, startPoint x: 256, startPoint y: 172, endPoint x: 460, endPoint y: 191, distance: 203.9
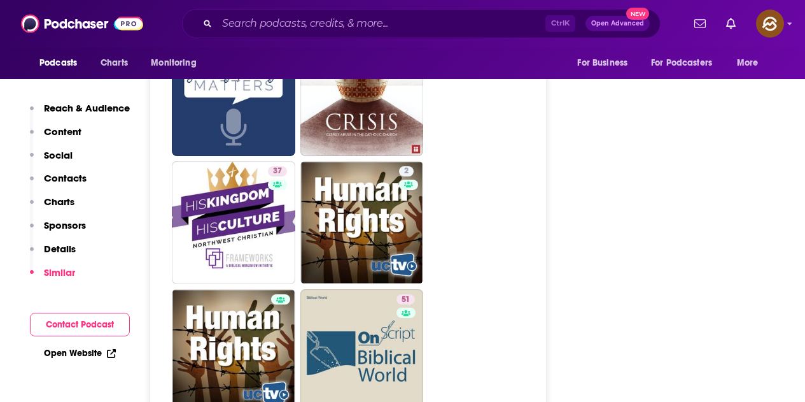
scroll to position [1528, 0]
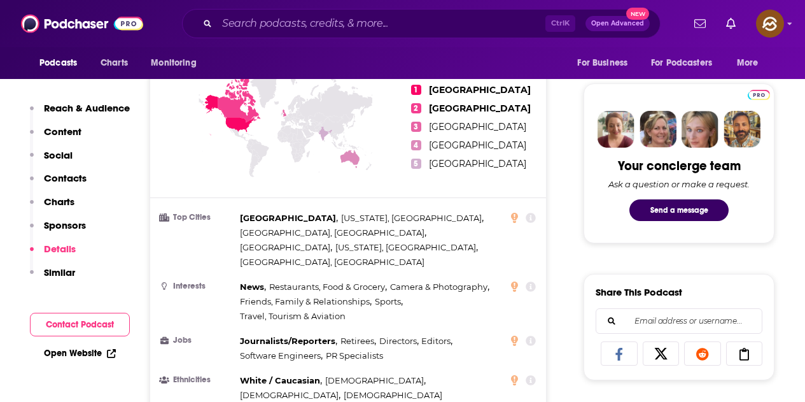
scroll to position [133, 0]
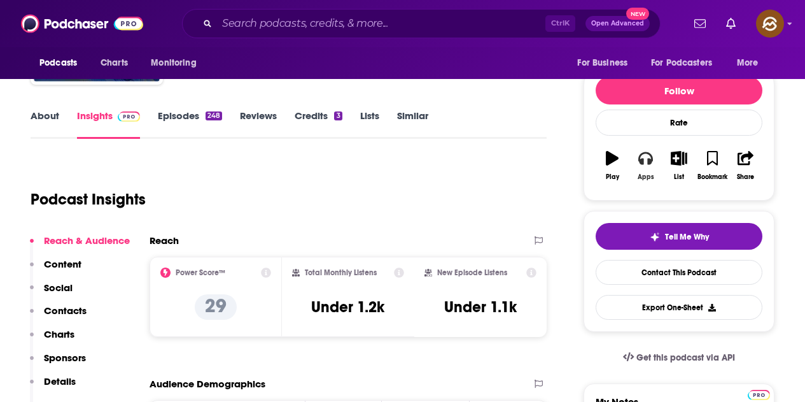
click at [649, 171] on button "Apps" at bounding box center [645, 166] width 33 height 46
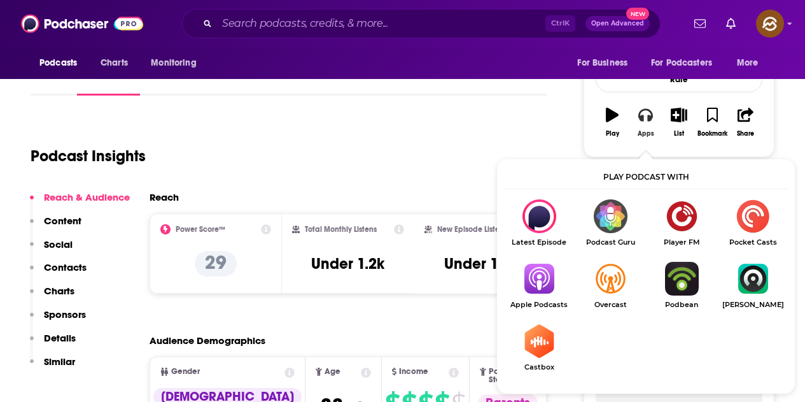
scroll to position [197, 0]
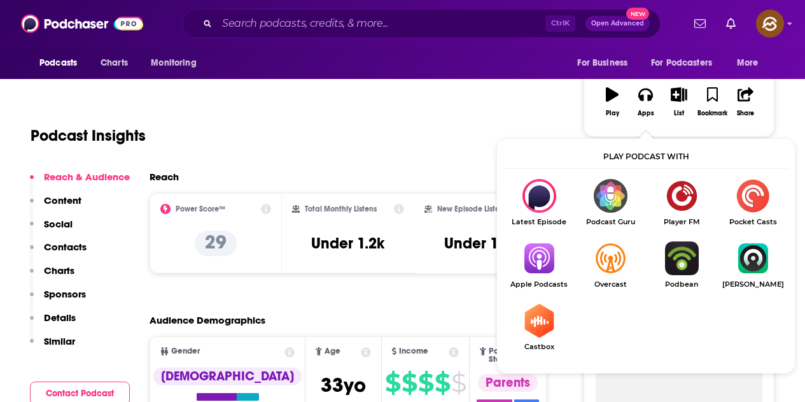
click at [547, 256] on img "Show Listen On dropdown" at bounding box center [538, 258] width 71 height 34
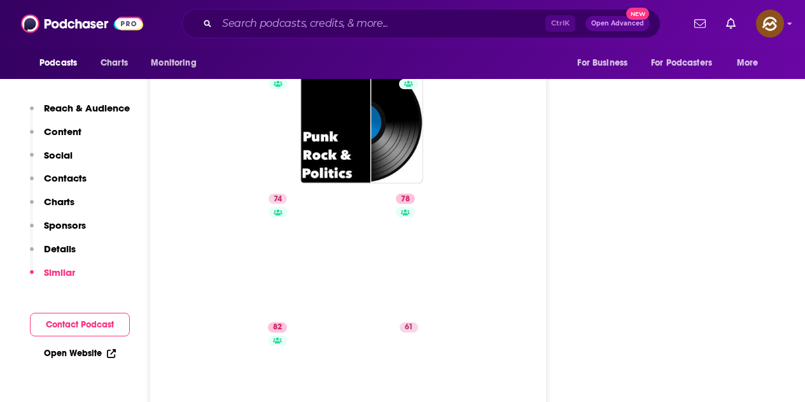
scroll to position [5601, 0]
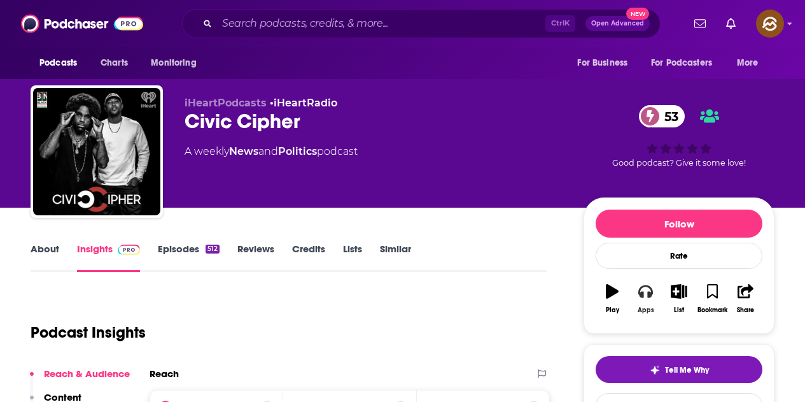
click at [642, 293] on icon "button" at bounding box center [645, 291] width 14 height 13
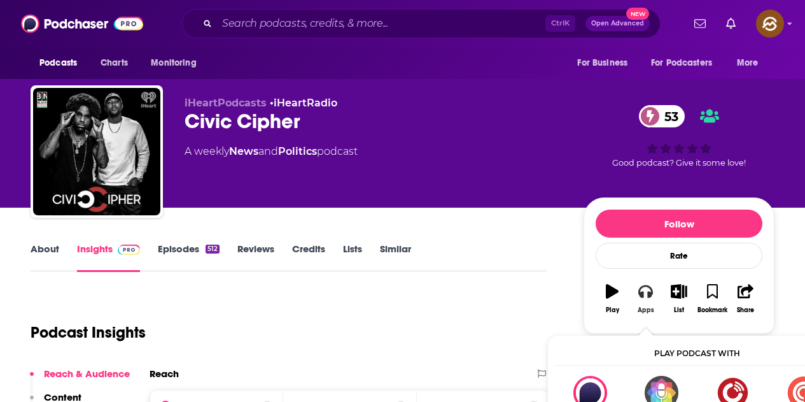
scroll to position [64, 0]
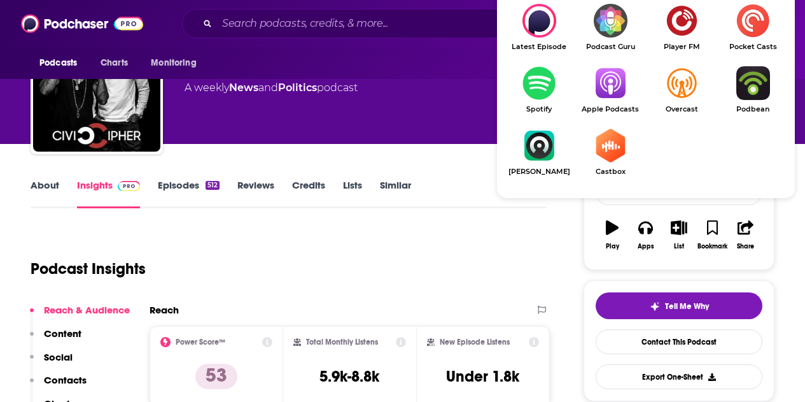
click at [600, 83] on img "Show Listen On dropdown" at bounding box center [610, 83] width 71 height 34
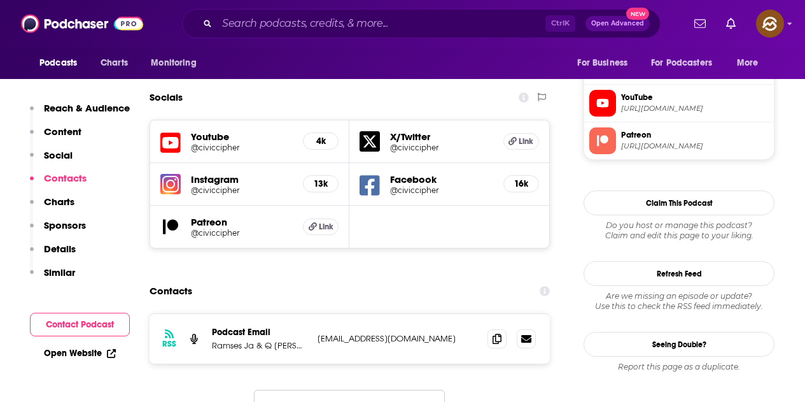
scroll to position [1146, 0]
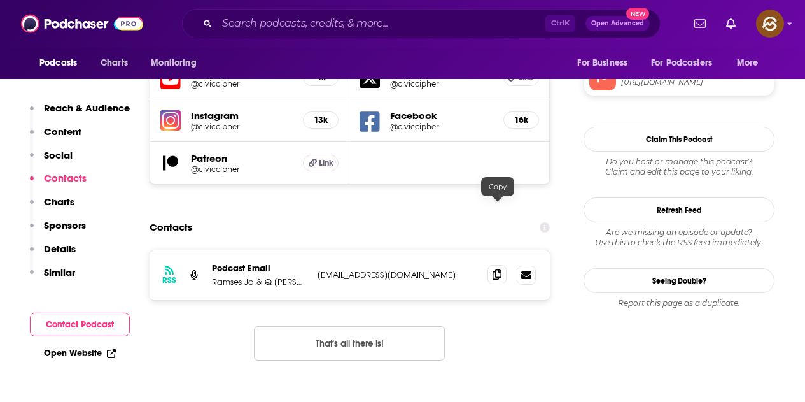
click at [495, 269] on icon at bounding box center [497, 274] width 9 height 10
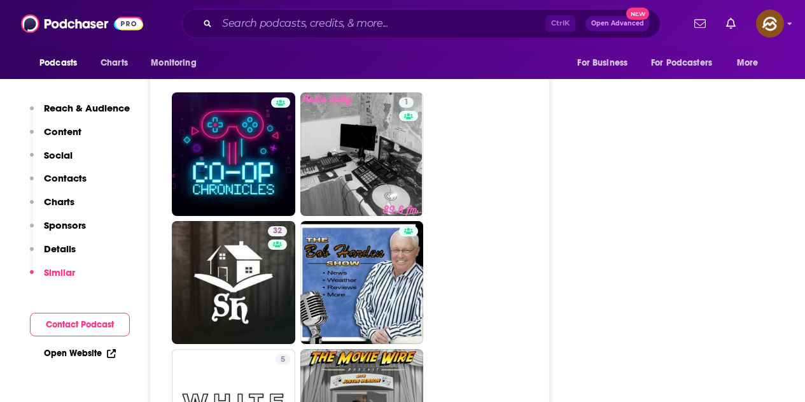
scroll to position [2251, 0]
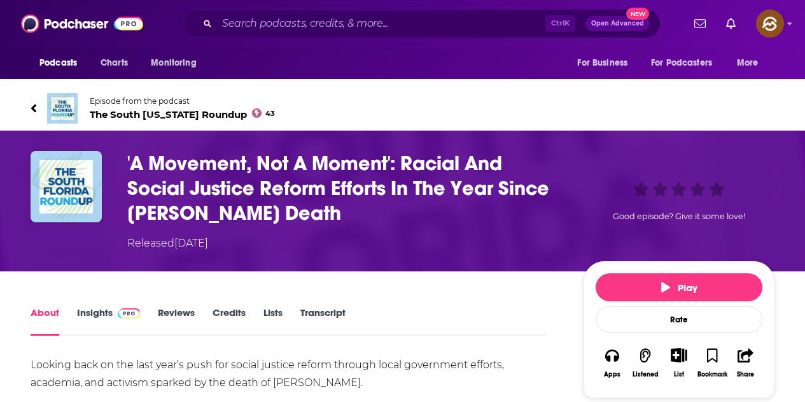
scroll to position [64, 0]
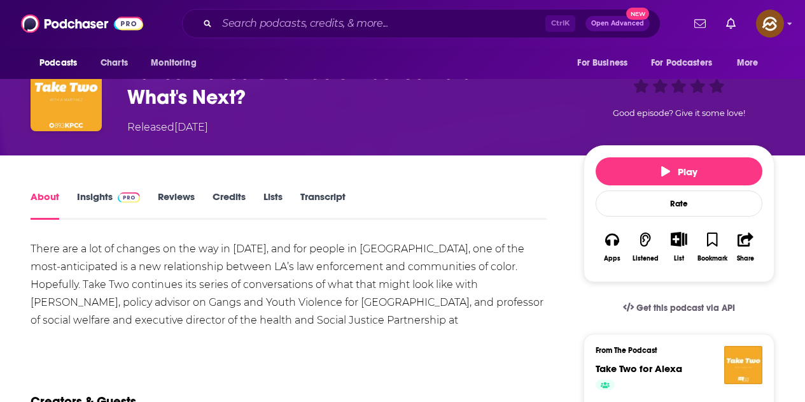
scroll to position [127, 0]
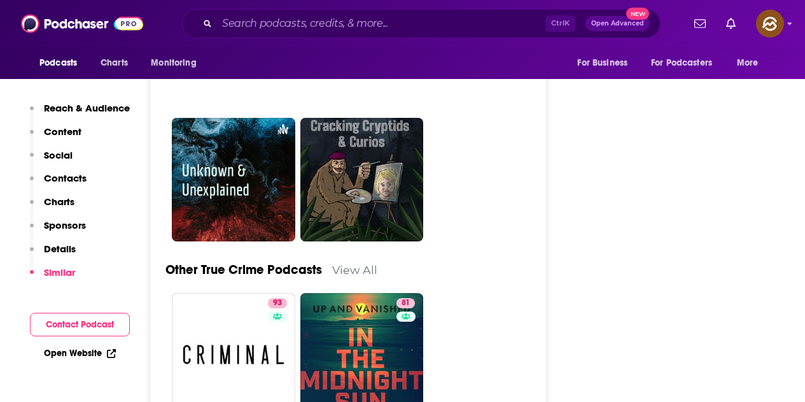
scroll to position [3437, 0]
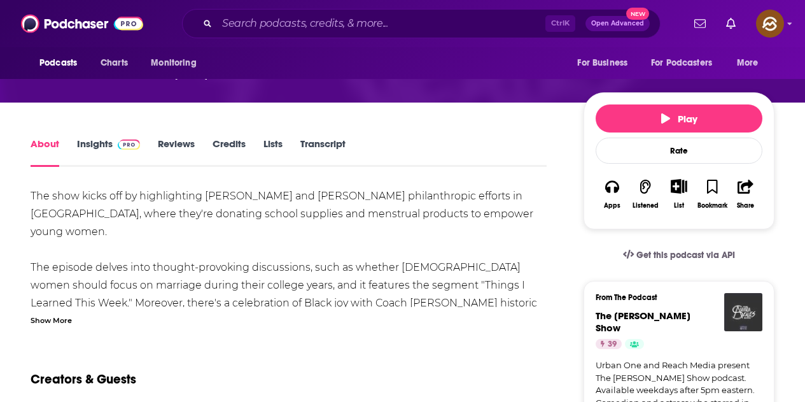
scroll to position [191, 0]
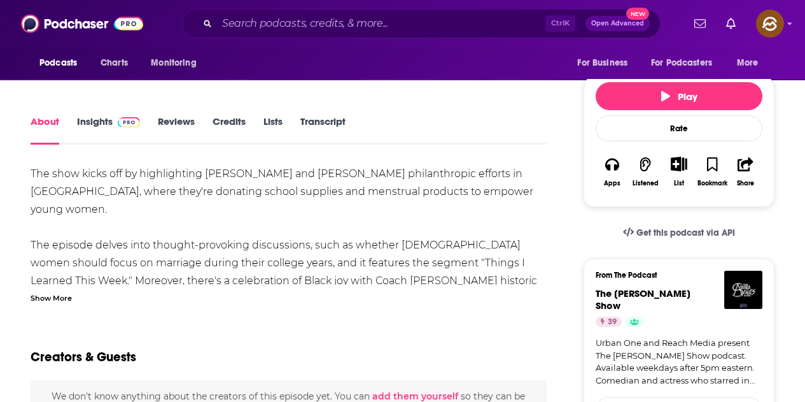
click at [61, 291] on div "Show More" at bounding box center [51, 297] width 41 height 12
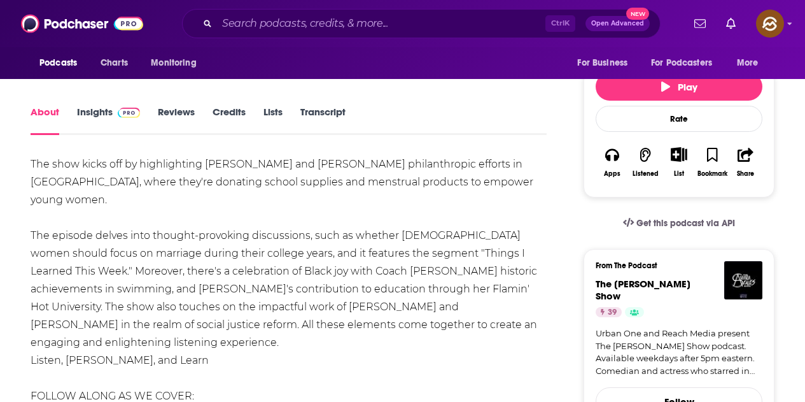
scroll to position [255, 0]
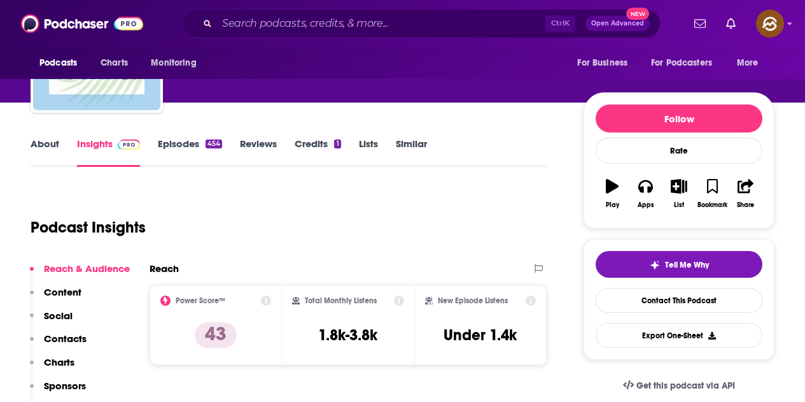
scroll to position [6, 0]
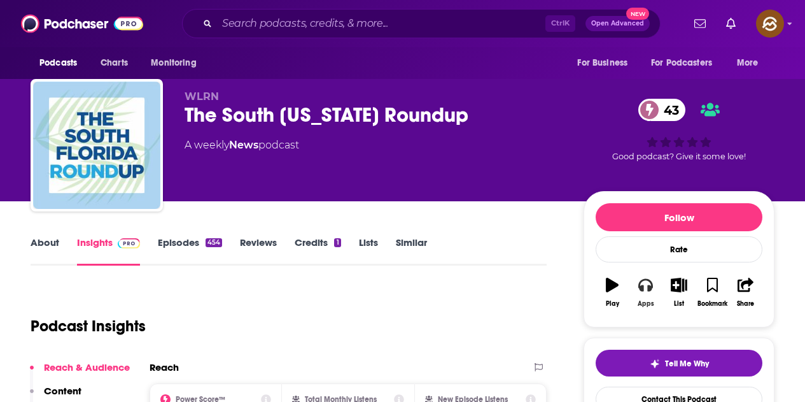
click at [647, 284] on icon "button" at bounding box center [645, 284] width 14 height 14
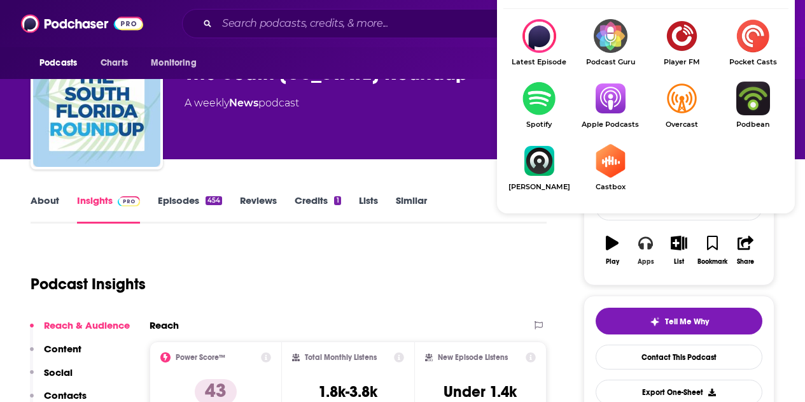
scroll to position [70, 0]
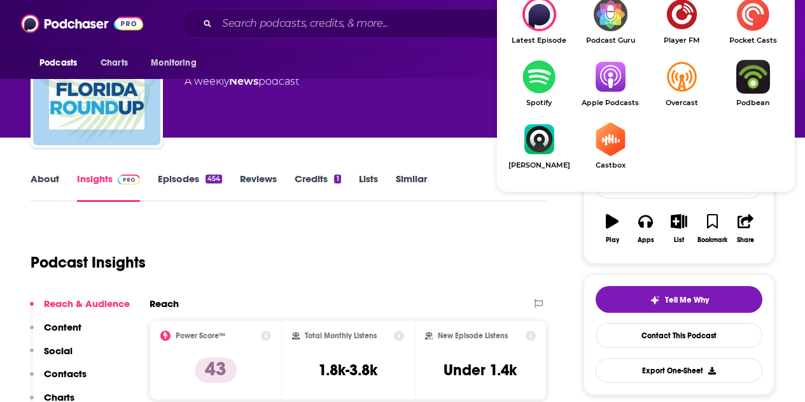
click at [614, 95] on link "Apple Podcasts" at bounding box center [610, 83] width 71 height 47
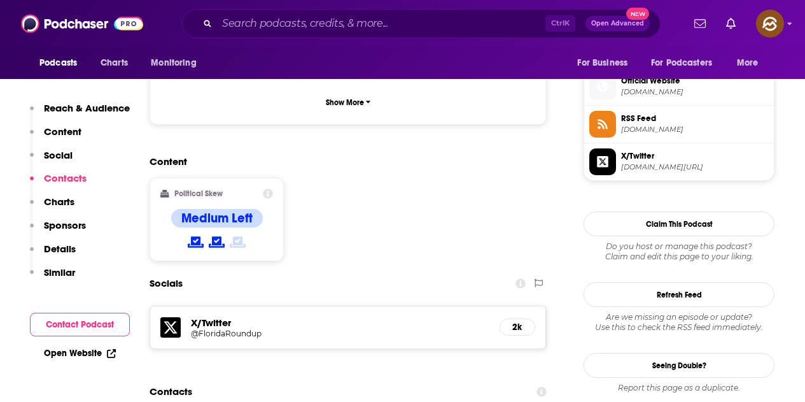
scroll to position [1025, 0]
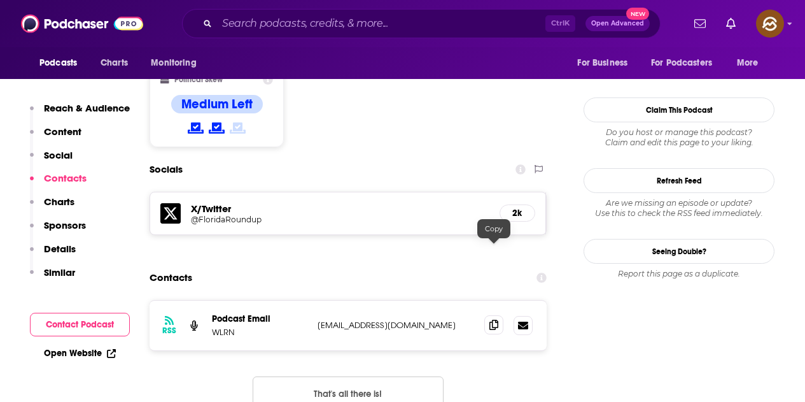
click at [488, 315] on span at bounding box center [493, 324] width 19 height 19
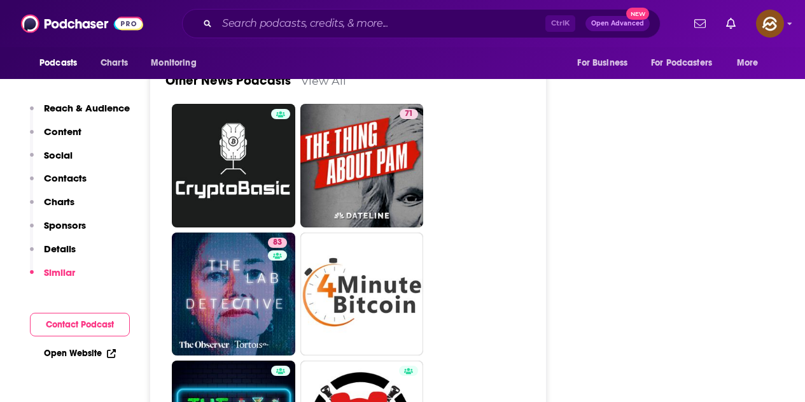
scroll to position [3634, 0]
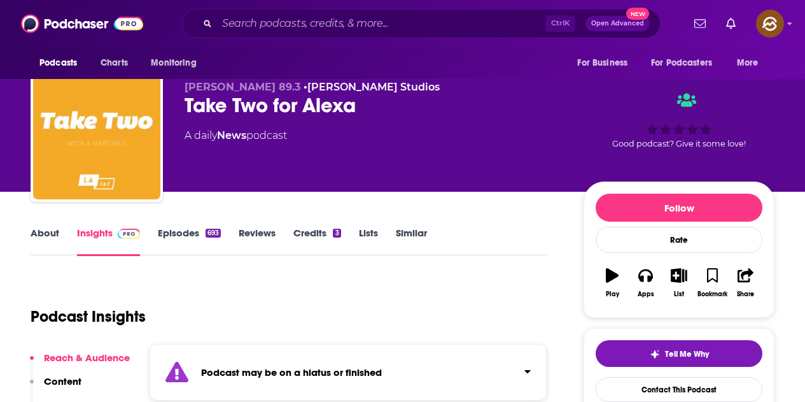
scroll to position [64, 0]
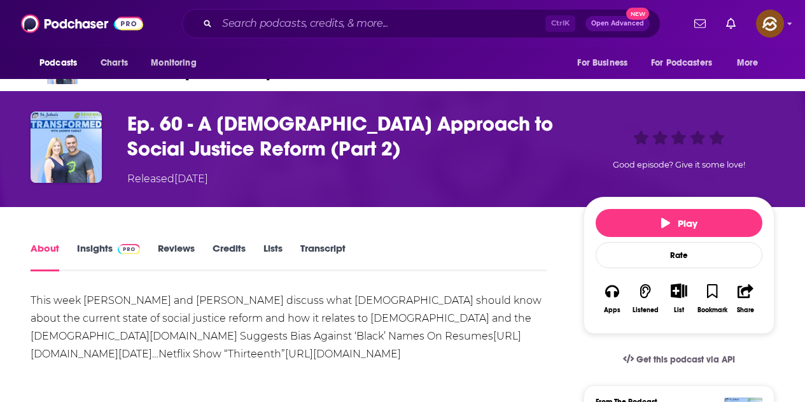
scroll to position [127, 0]
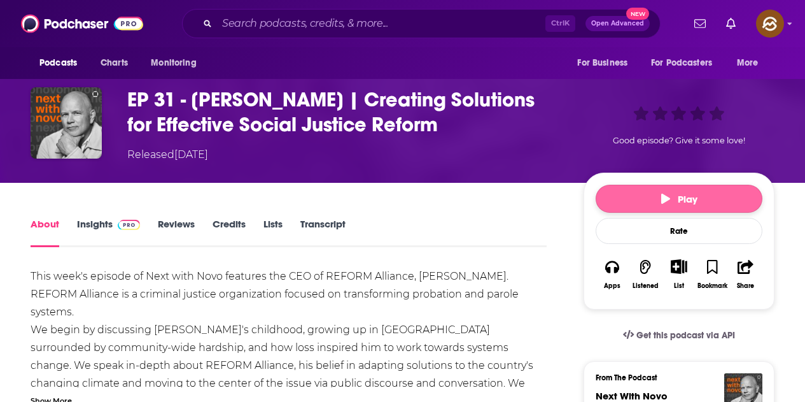
scroll to position [127, 0]
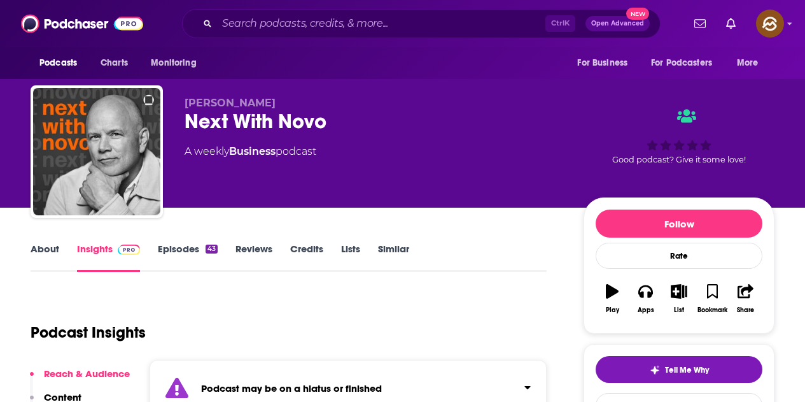
scroll to position [64, 0]
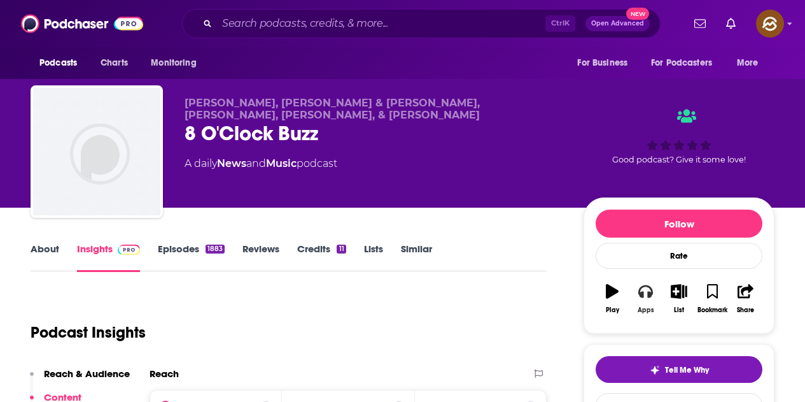
click at [653, 291] on button "Apps" at bounding box center [645, 299] width 33 height 46
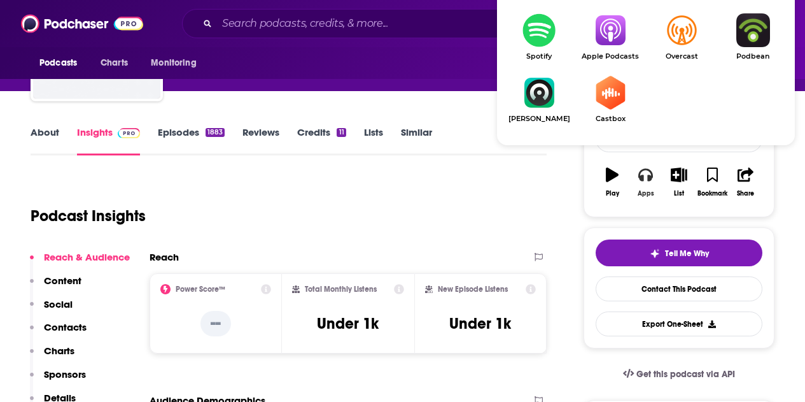
scroll to position [127, 0]
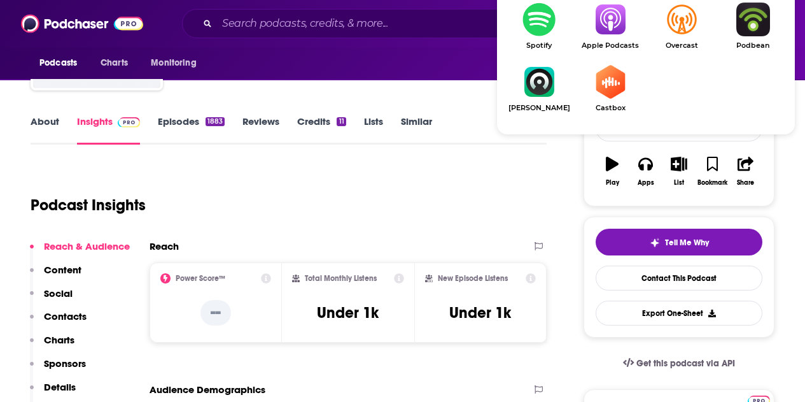
click at [619, 34] on img "Show Listen On dropdown" at bounding box center [610, 20] width 71 height 34
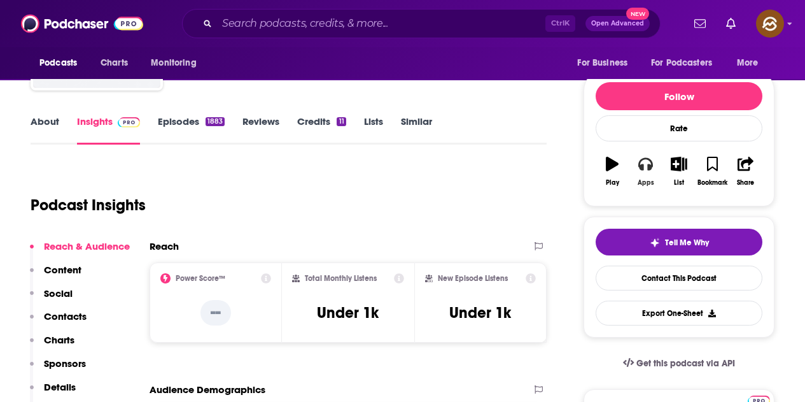
click at [642, 179] on div "Apps" at bounding box center [646, 183] width 17 height 8
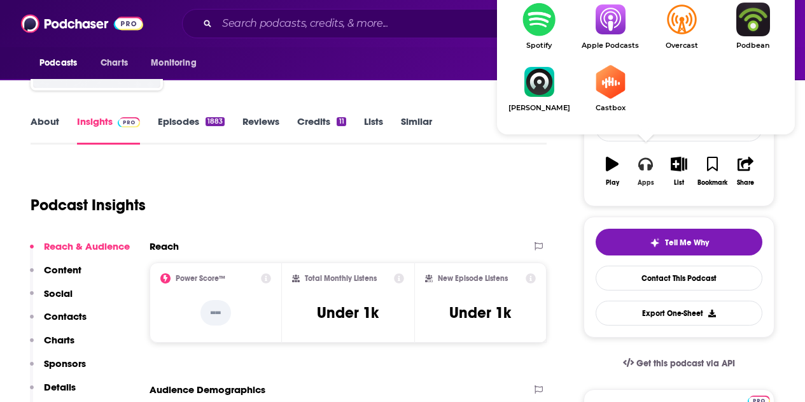
scroll to position [191, 0]
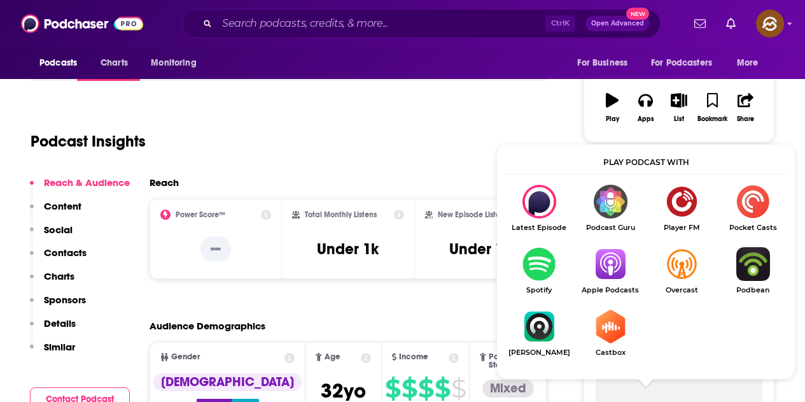
click at [604, 262] on img "Show Listen On dropdown" at bounding box center [610, 264] width 71 height 34
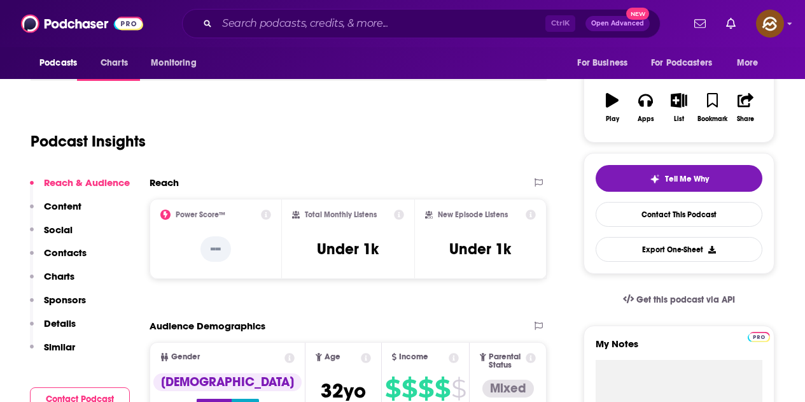
scroll to position [0, 0]
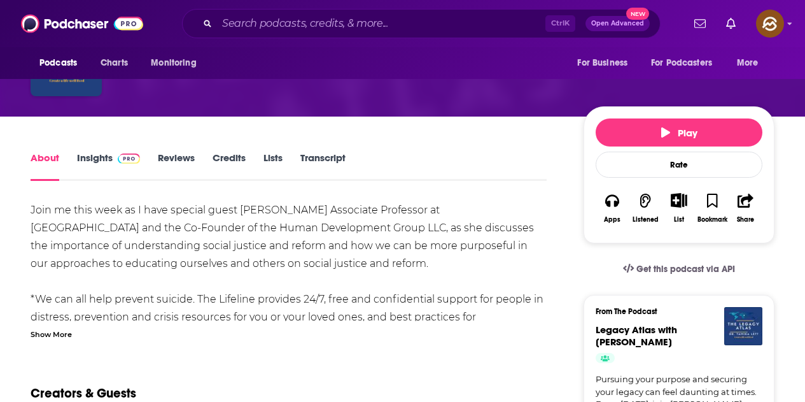
scroll to position [127, 0]
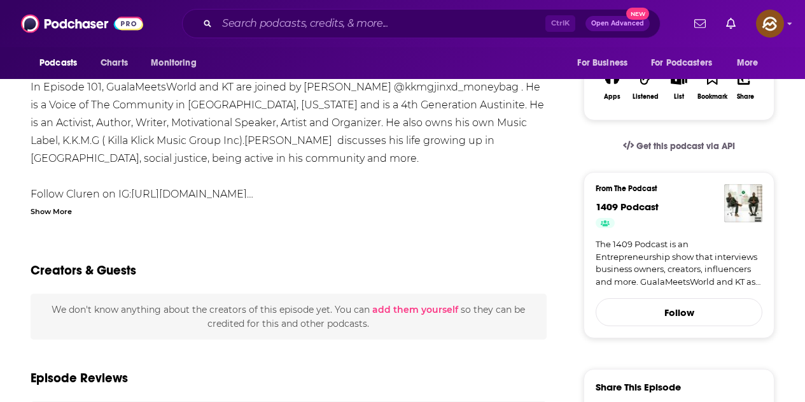
scroll to position [255, 0]
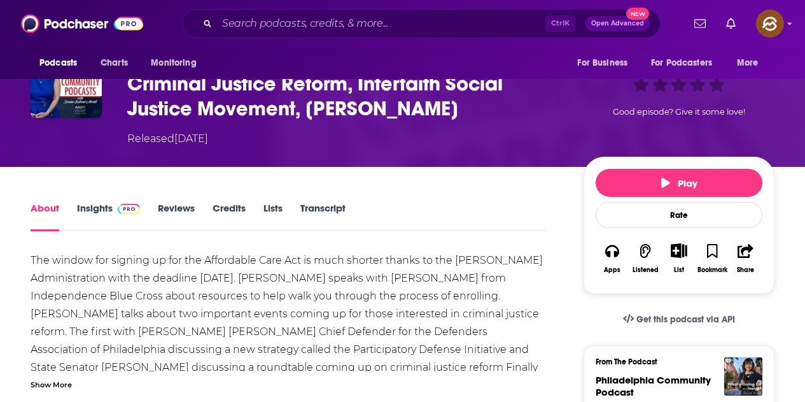
scroll to position [127, 0]
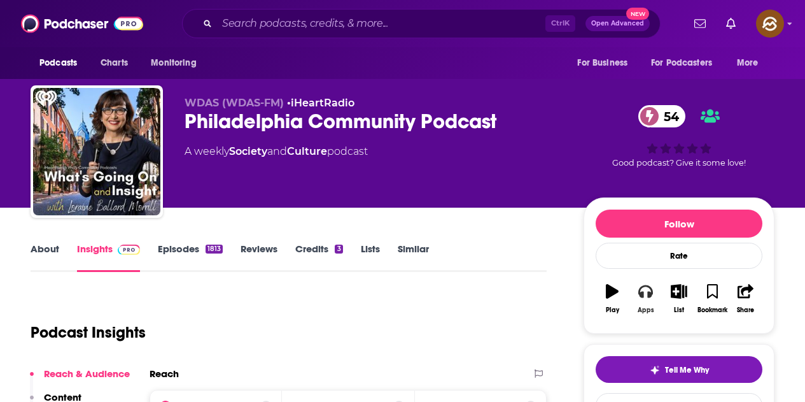
click at [639, 303] on button "Apps" at bounding box center [645, 299] width 33 height 46
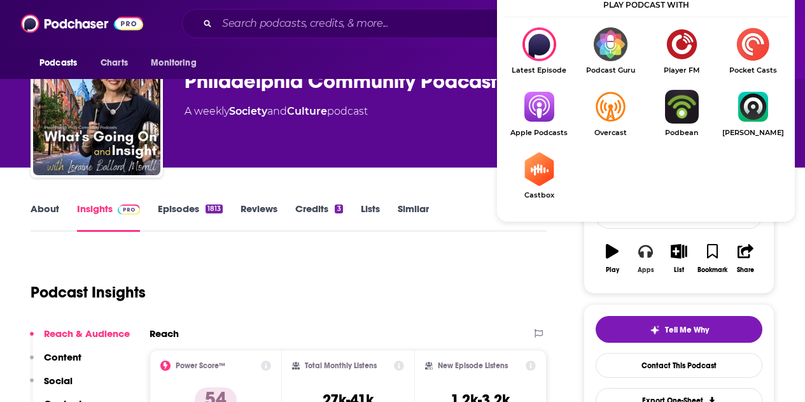
scroll to position [64, 0]
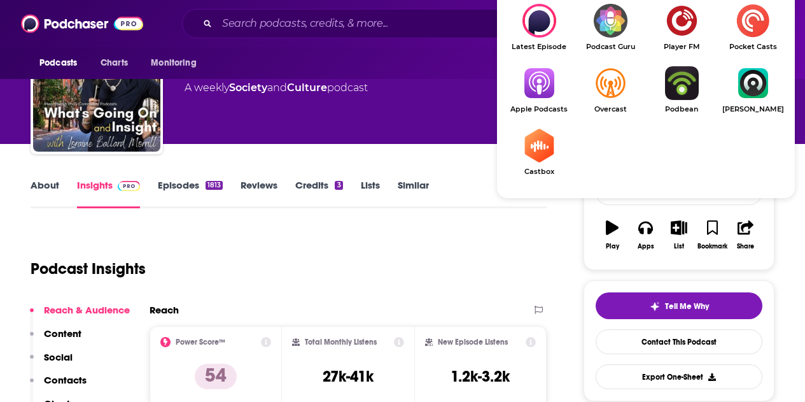
click at [534, 85] on img "Show Listen On dropdown" at bounding box center [538, 83] width 71 height 34
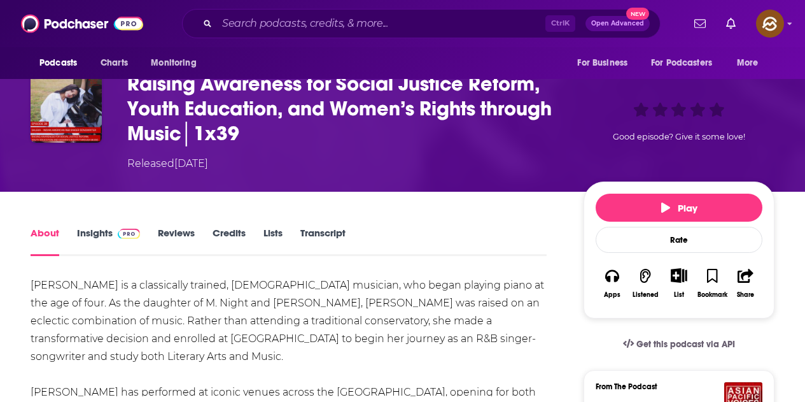
scroll to position [127, 0]
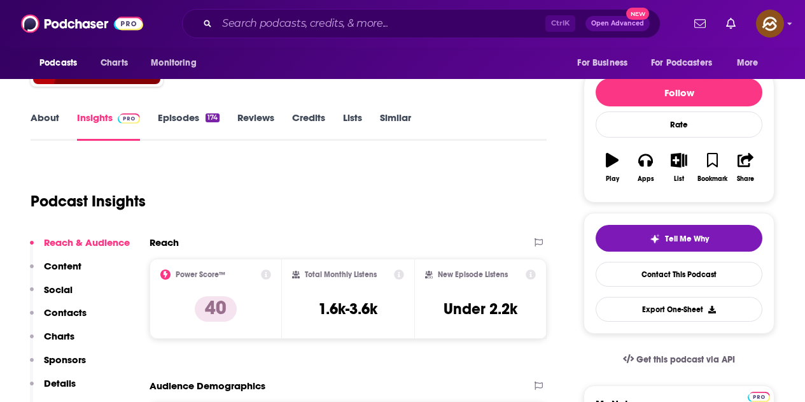
scroll to position [99, 0]
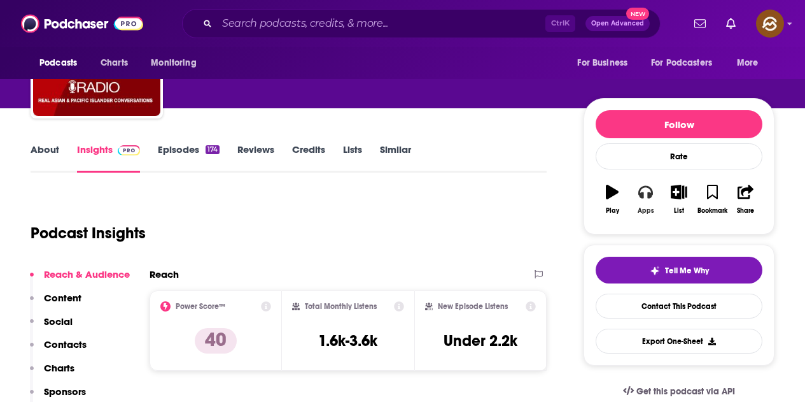
click at [654, 190] on button "Apps" at bounding box center [645, 199] width 33 height 46
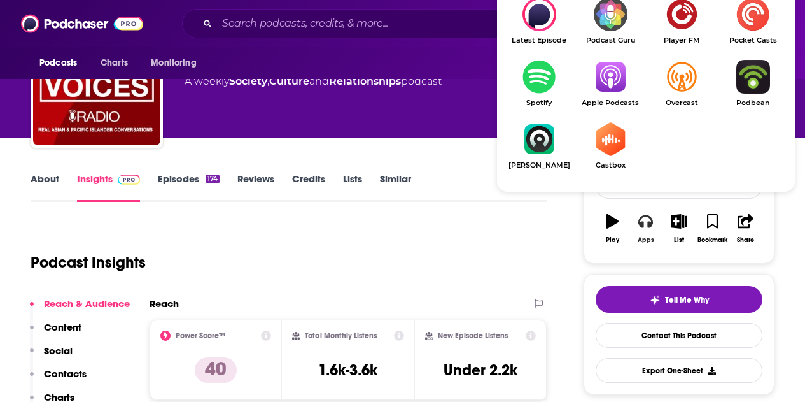
scroll to position [36, 0]
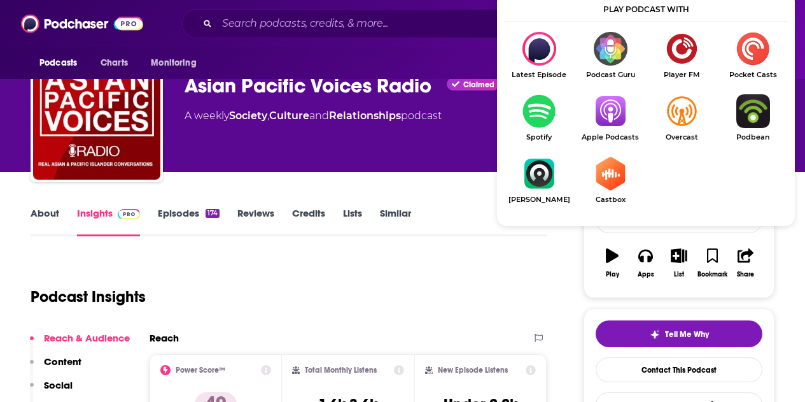
click at [605, 113] on img "Show Listen On dropdown" at bounding box center [610, 111] width 71 height 34
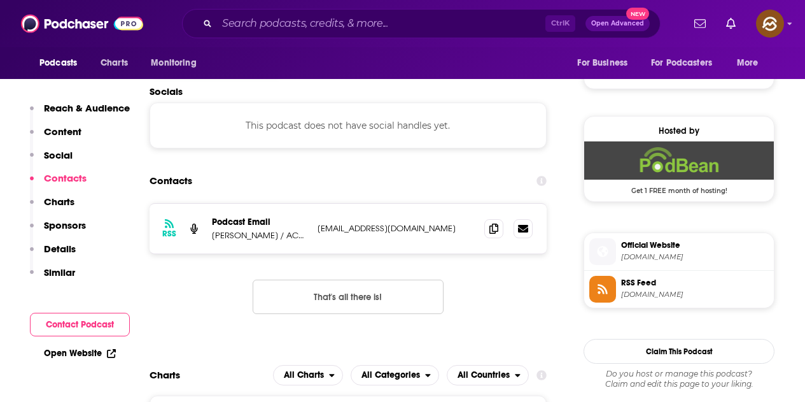
scroll to position [863, 0]
click at [496, 230] on icon at bounding box center [493, 227] width 9 height 10
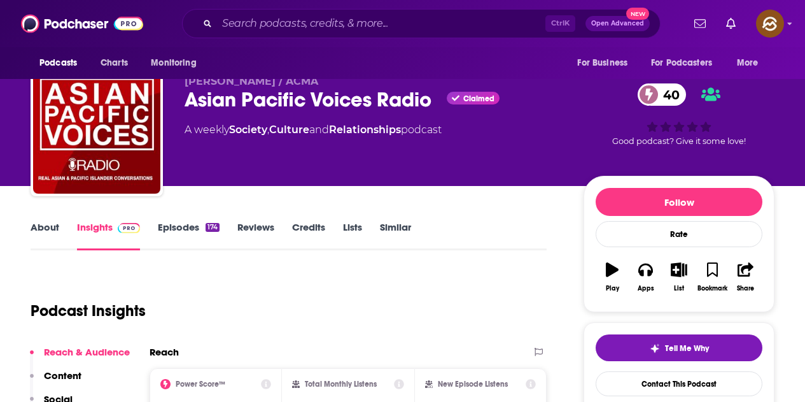
scroll to position [0, 0]
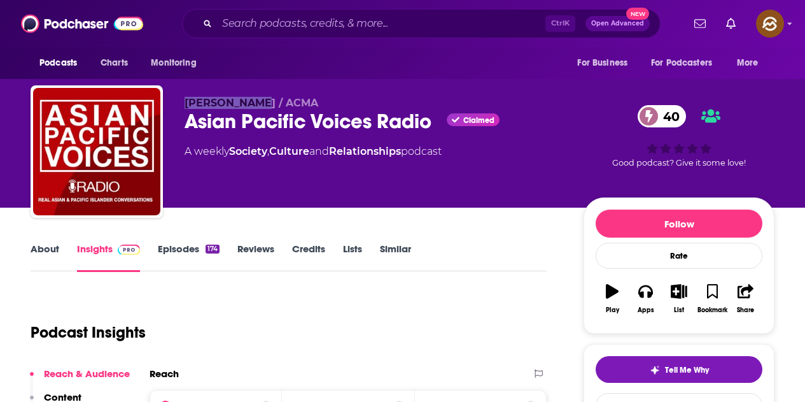
drag, startPoint x: 187, startPoint y: 96, endPoint x: 253, endPoint y: 105, distance: 66.8
click at [253, 105] on div "Cathlyn Choi / ACMA Asian Pacific Voices Radio Claimed 40 A weekly Society , Cu…" at bounding box center [403, 153] width 744 height 137
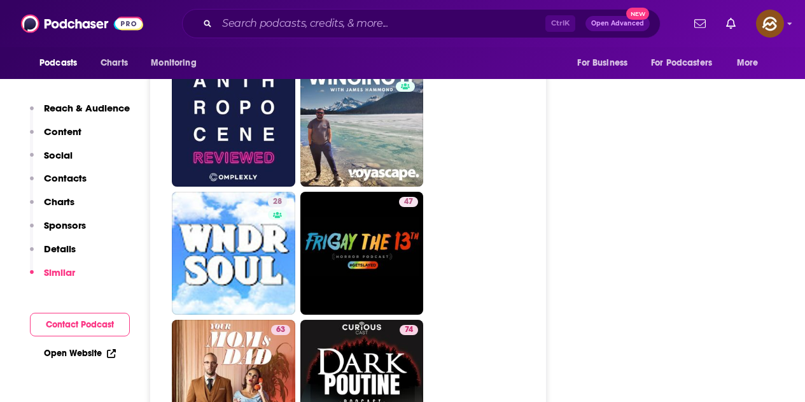
scroll to position [3755, 0]
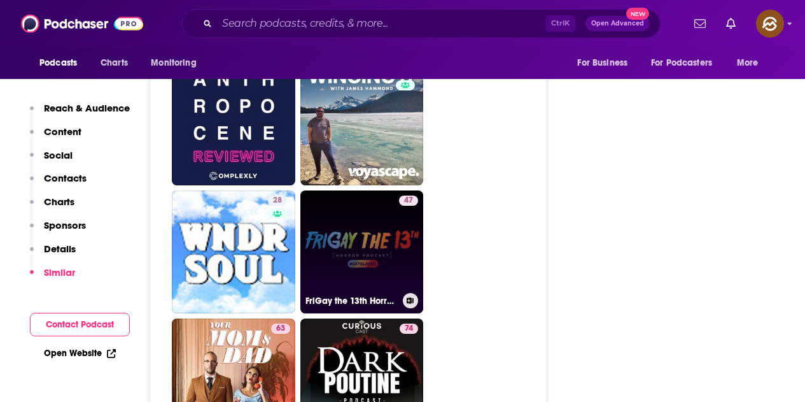
drag, startPoint x: 244, startPoint y: 220, endPoint x: 398, endPoint y: 230, distance: 154.3
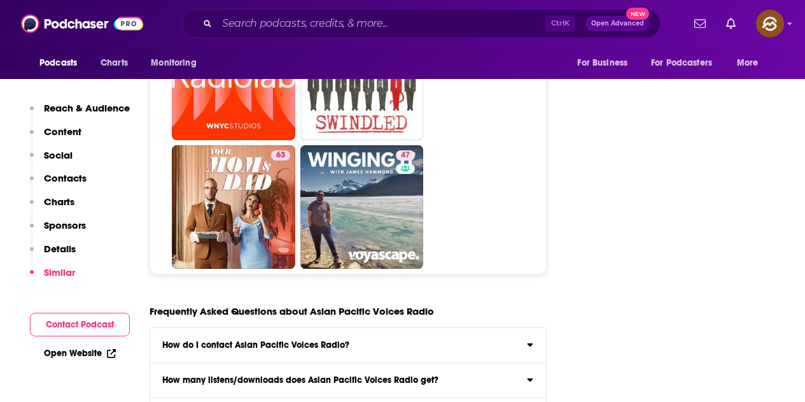
scroll to position [5537, 0]
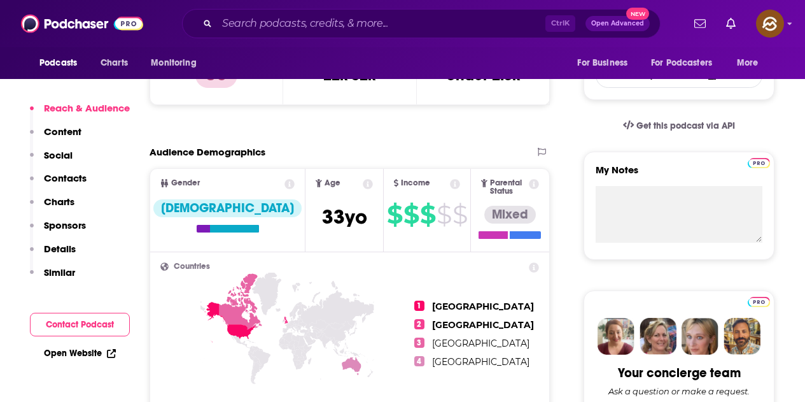
scroll to position [382, 0]
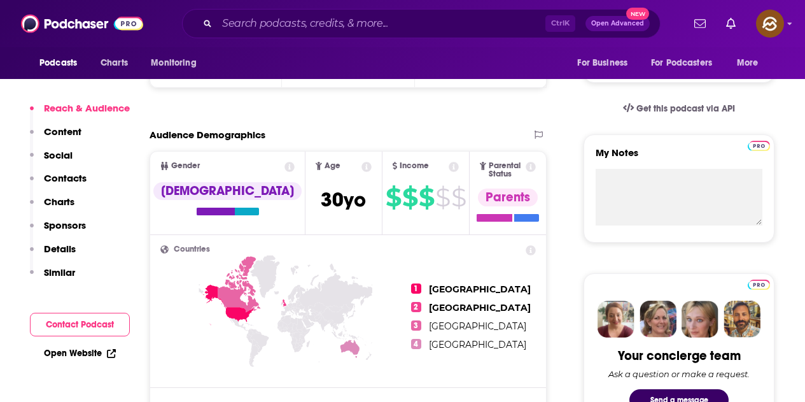
scroll to position [573, 0]
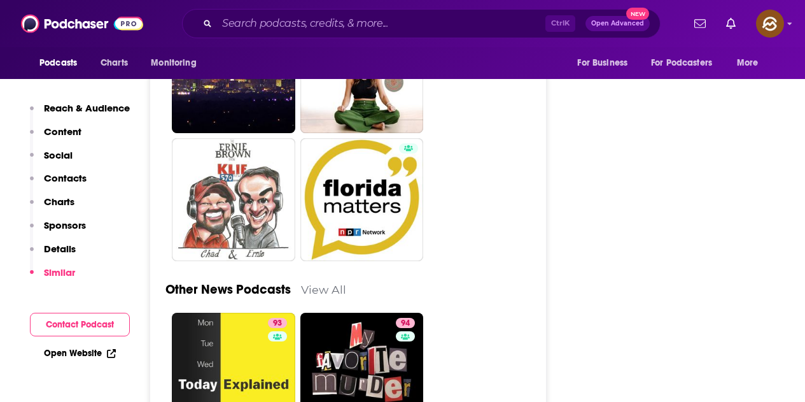
scroll to position [3182, 0]
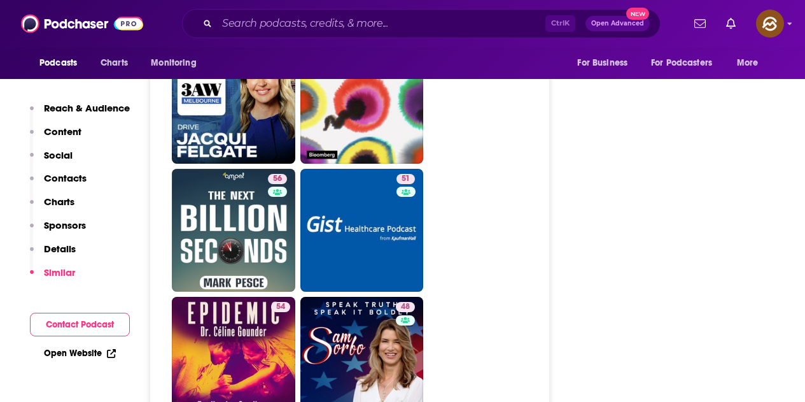
scroll to position [3164, 0]
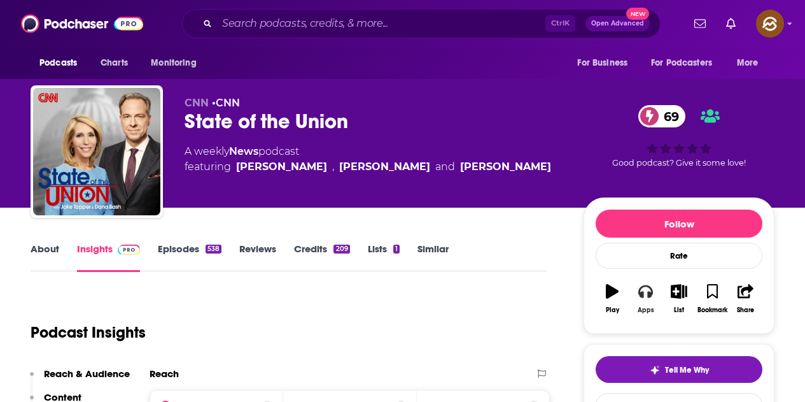
click at [652, 293] on icon "button" at bounding box center [645, 291] width 14 height 13
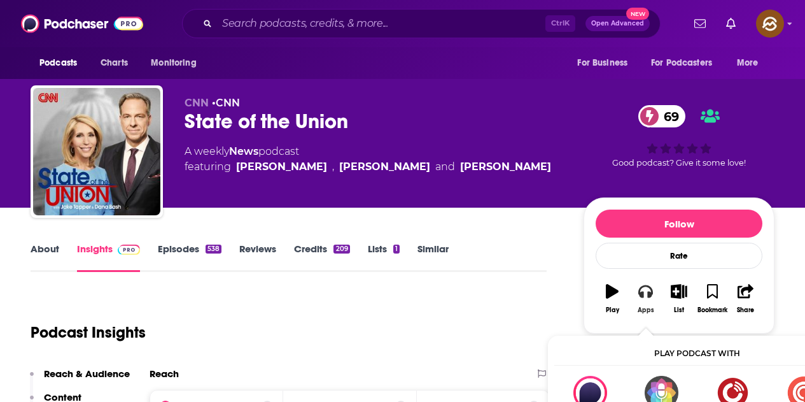
scroll to position [64, 0]
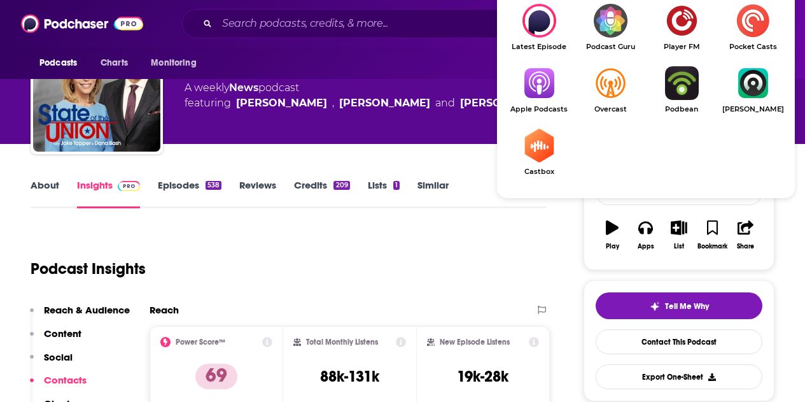
click at [534, 80] on img "Show Listen On dropdown" at bounding box center [538, 83] width 71 height 34
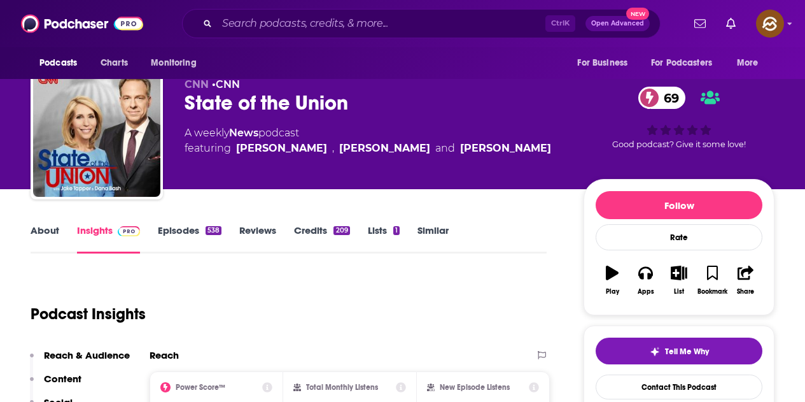
scroll to position [0, 0]
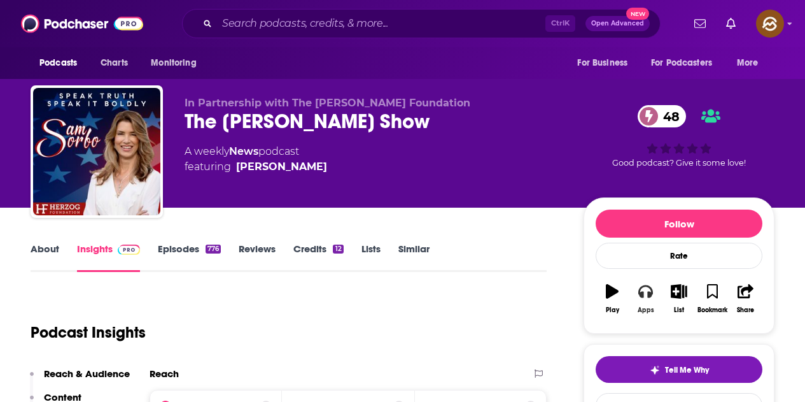
click at [647, 290] on icon "button" at bounding box center [645, 291] width 14 height 14
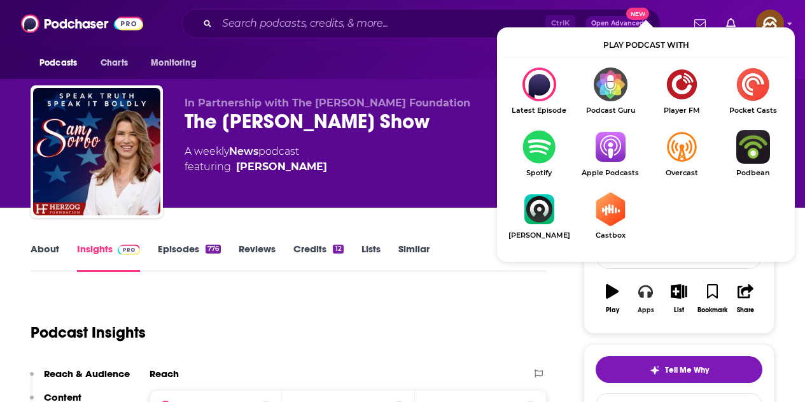
scroll to position [64, 0]
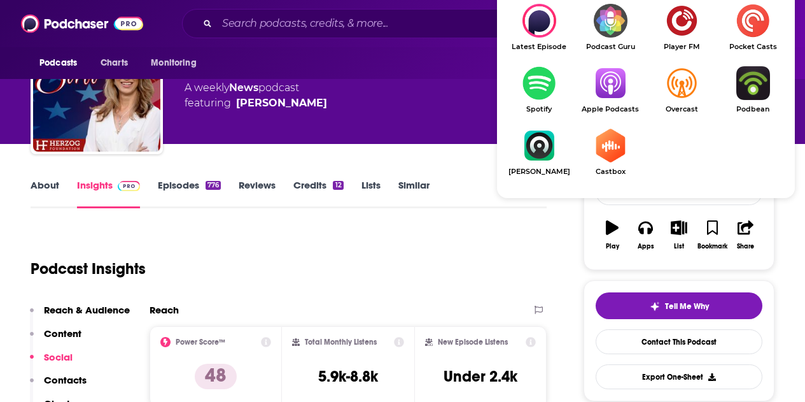
click at [612, 74] on img "Show Listen On dropdown" at bounding box center [610, 83] width 71 height 34
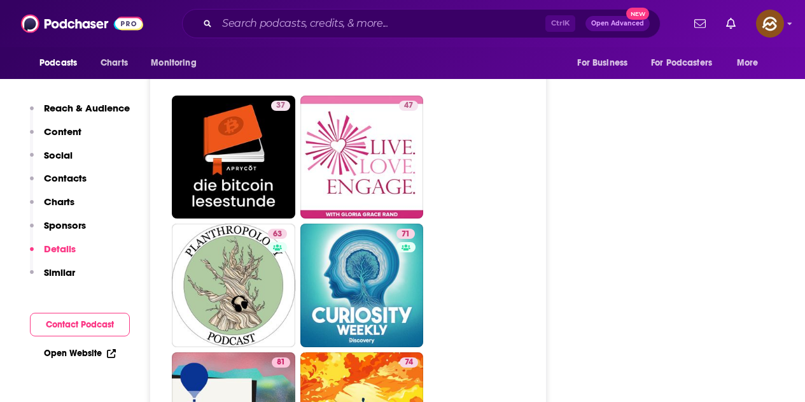
scroll to position [4392, 0]
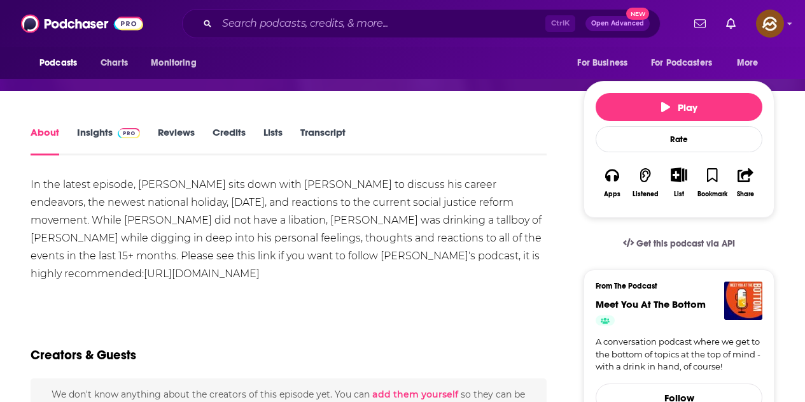
scroll to position [191, 0]
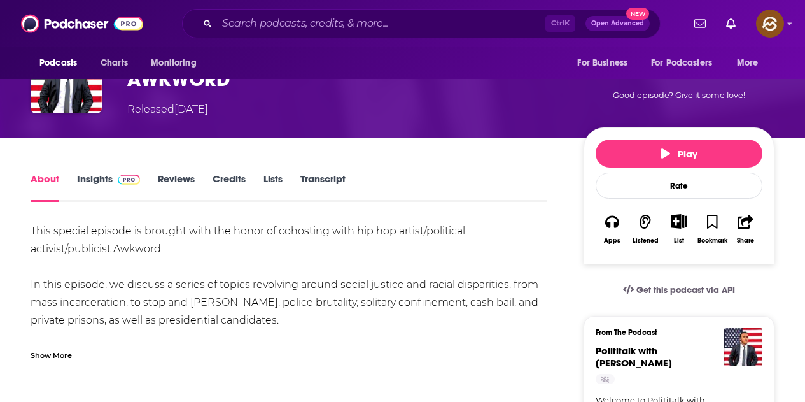
scroll to position [191, 0]
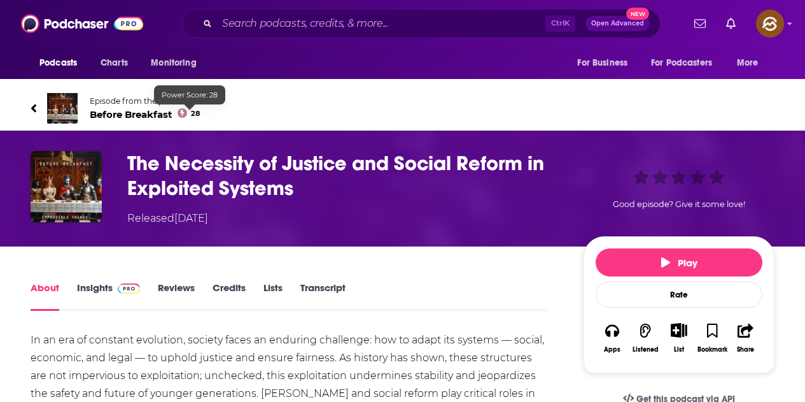
scroll to position [127, 0]
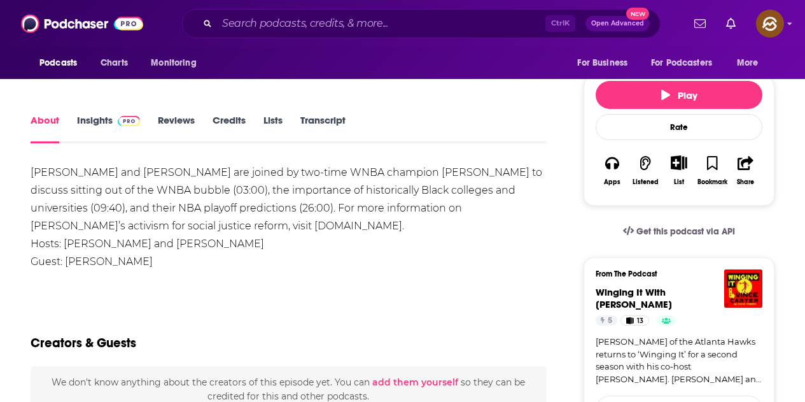
scroll to position [255, 0]
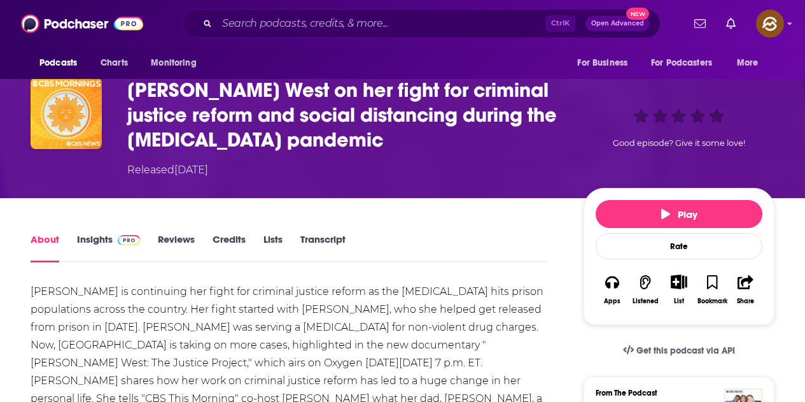
scroll to position [64, 0]
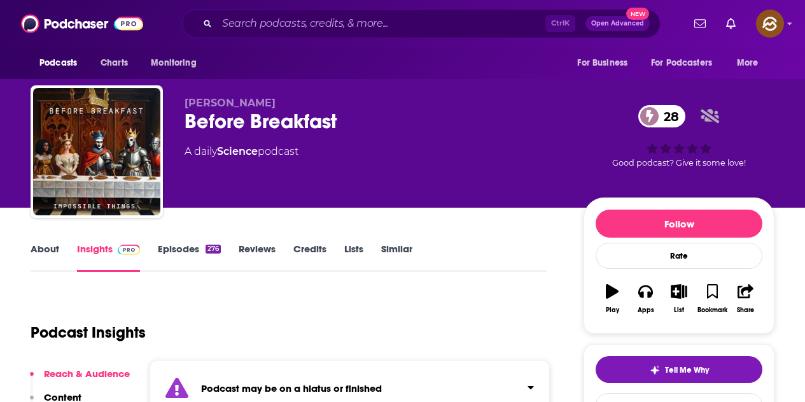
scroll to position [127, 0]
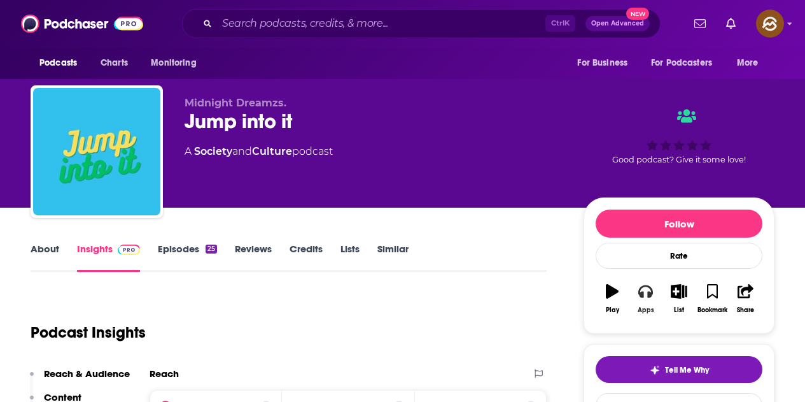
click at [650, 293] on icon "button" at bounding box center [645, 291] width 14 height 13
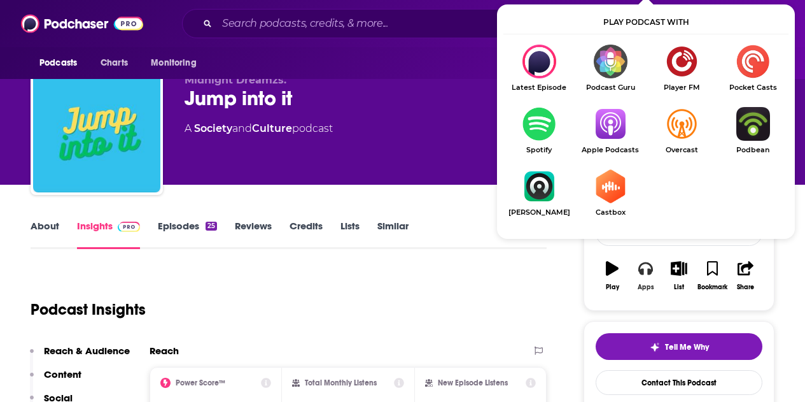
scroll to position [64, 0]
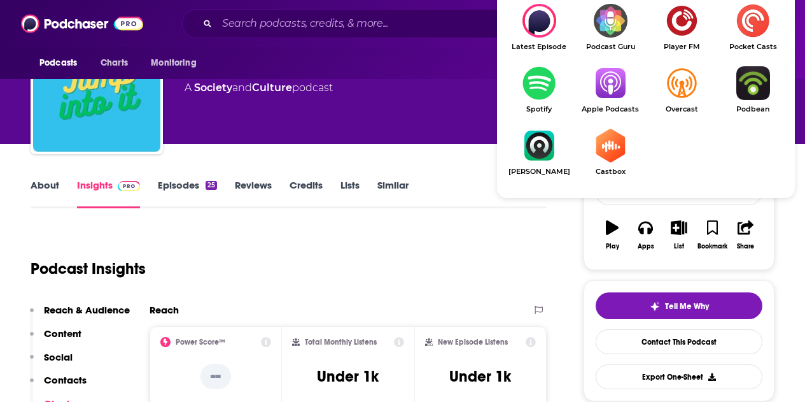
click at [613, 87] on img "Show Listen On dropdown" at bounding box center [610, 83] width 71 height 34
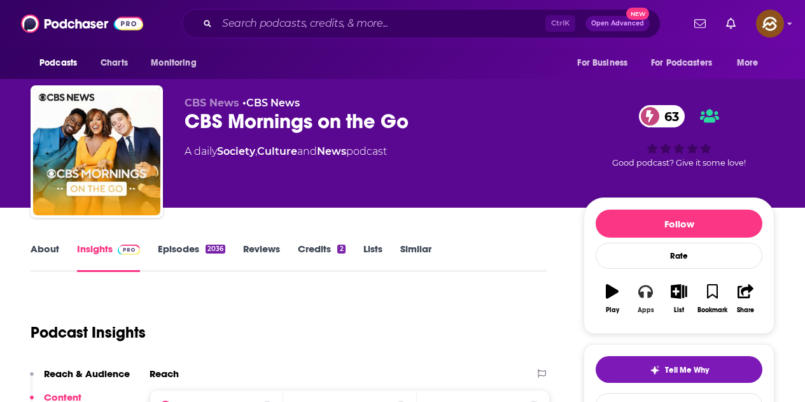
click at [649, 297] on icon "button" at bounding box center [645, 291] width 14 height 13
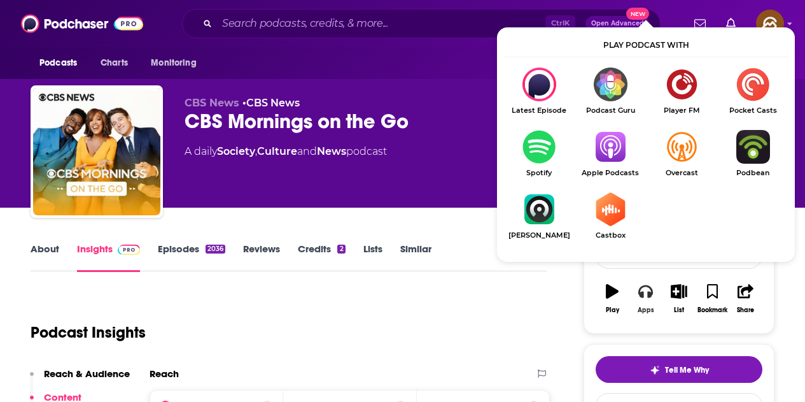
scroll to position [64, 0]
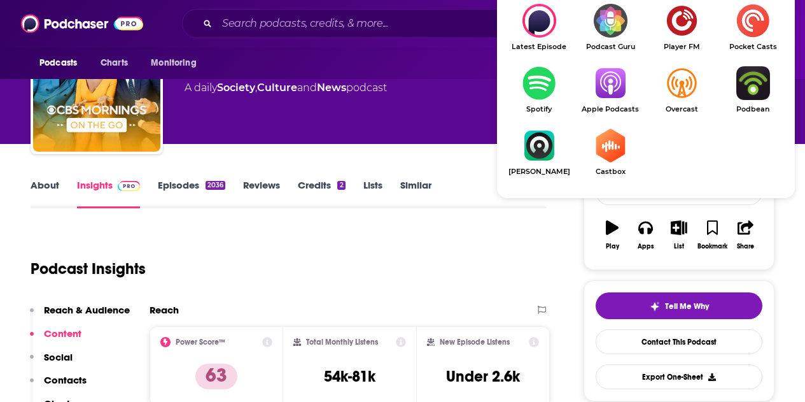
click at [594, 92] on img "Show Listen On dropdown" at bounding box center [610, 83] width 71 height 34
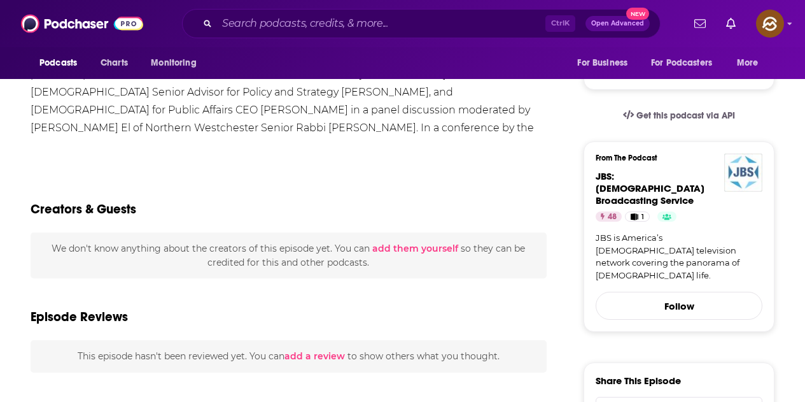
scroll to position [318, 0]
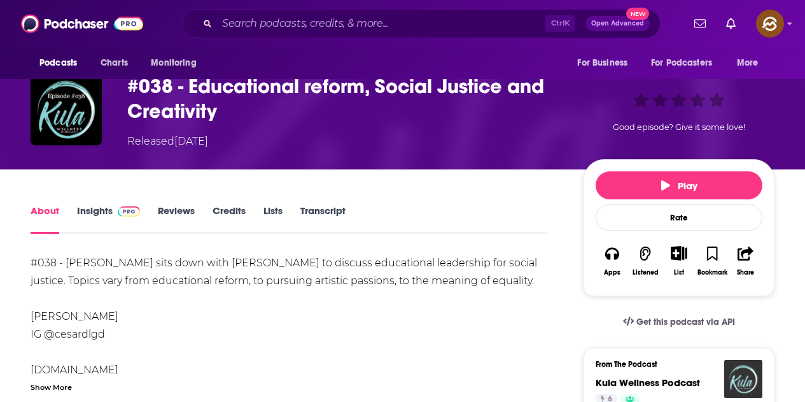
scroll to position [64, 0]
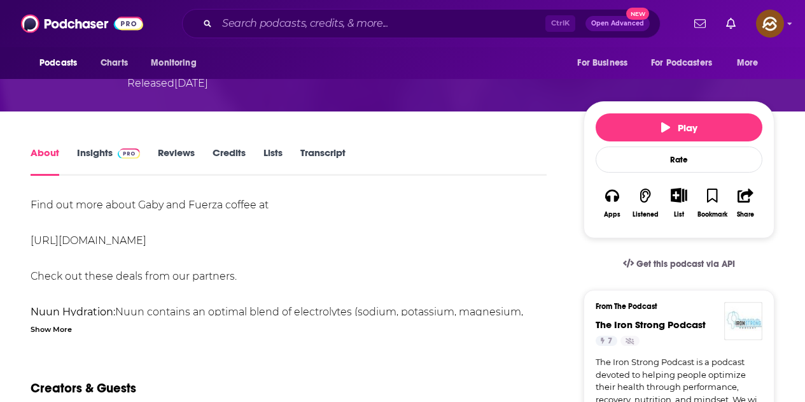
scroll to position [191, 0]
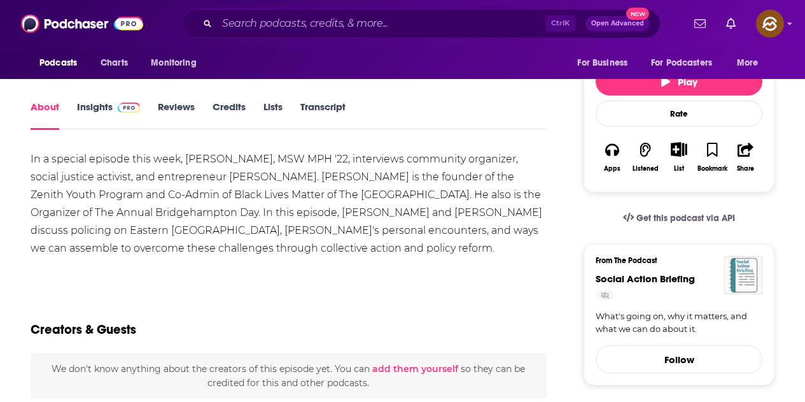
scroll to position [255, 0]
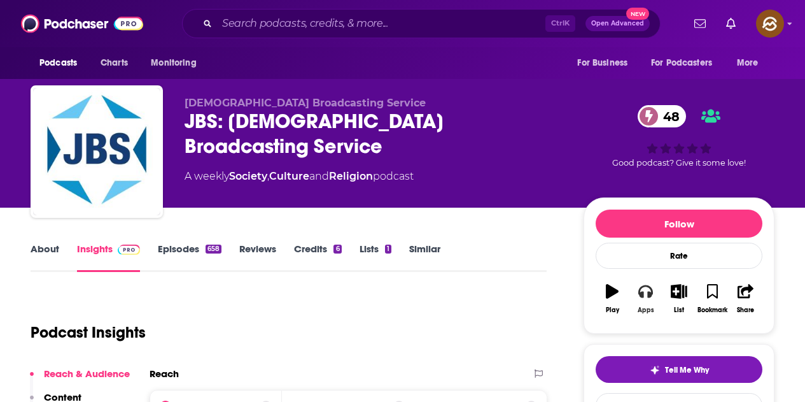
click at [647, 299] on button "Apps" at bounding box center [645, 299] width 33 height 46
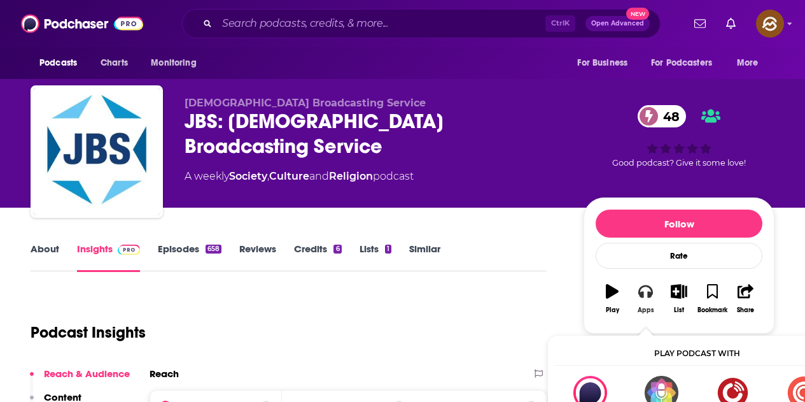
scroll to position [64, 0]
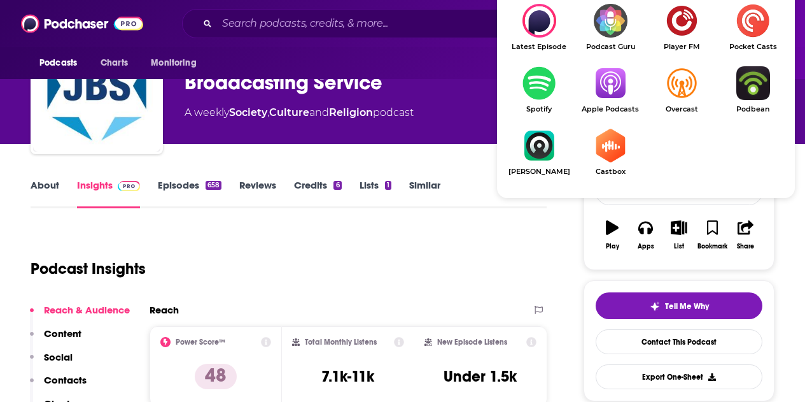
click at [609, 96] on img "Show Listen On dropdown" at bounding box center [610, 83] width 71 height 34
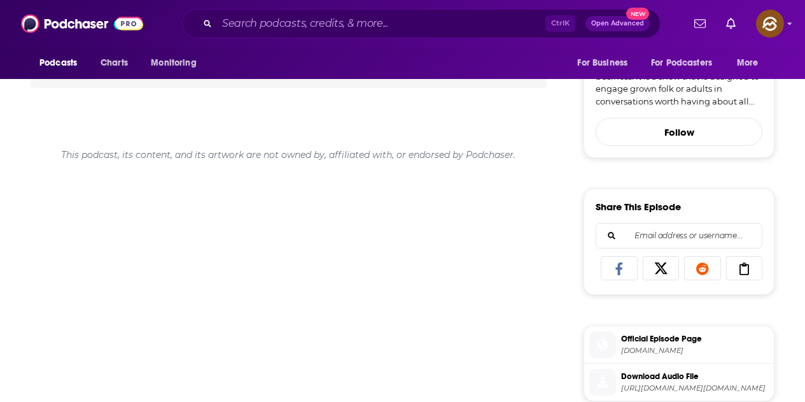
scroll to position [446, 0]
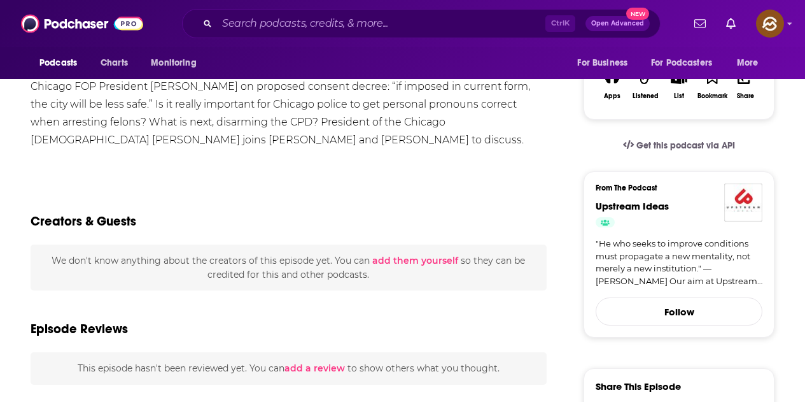
scroll to position [255, 0]
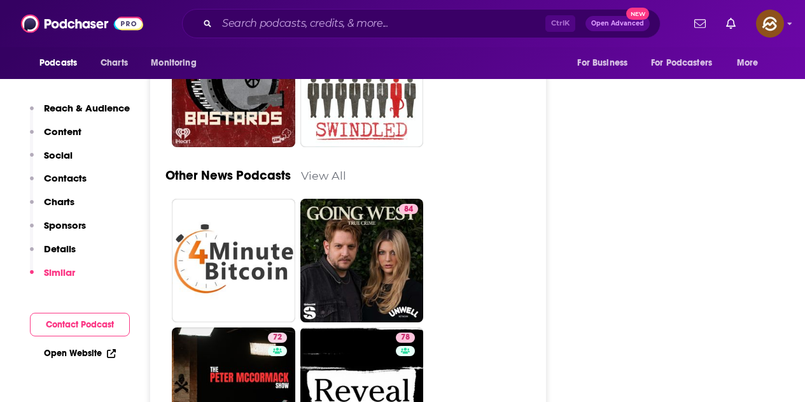
scroll to position [3310, 0]
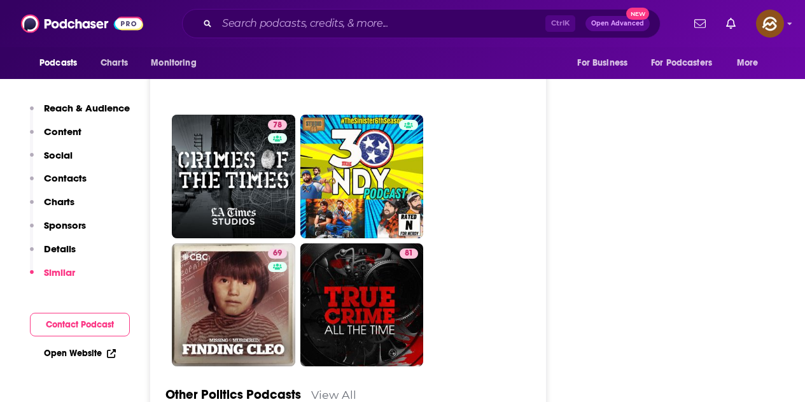
scroll to position [4455, 0]
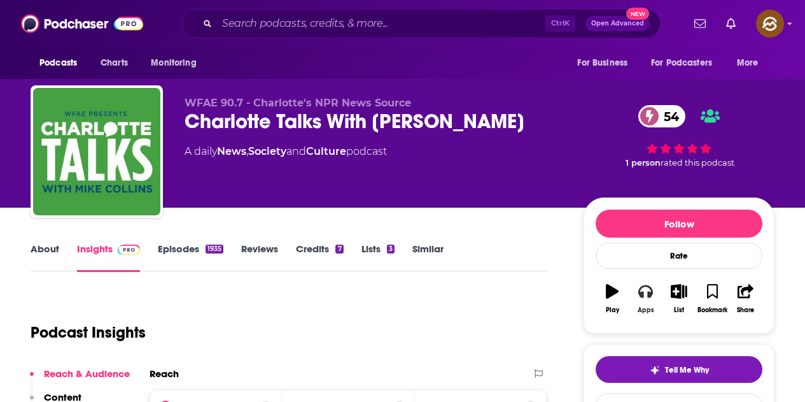
click at [651, 296] on icon "button" at bounding box center [645, 291] width 14 height 13
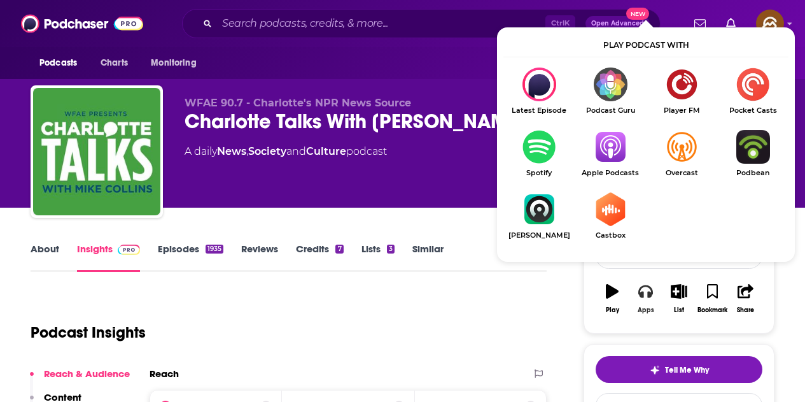
scroll to position [127, 0]
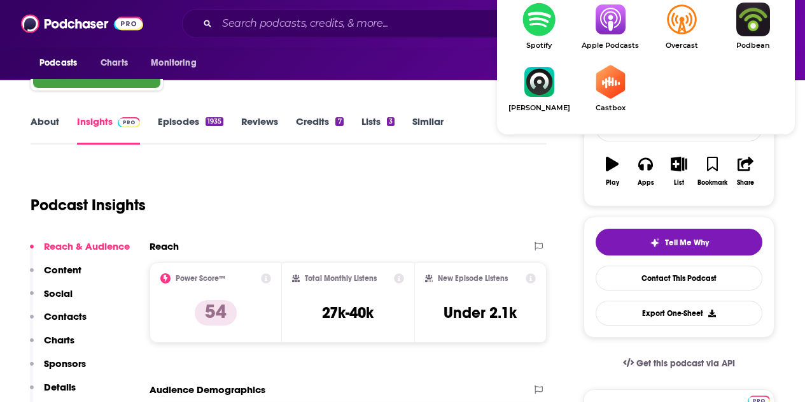
click at [605, 32] on img "Show Listen On dropdown" at bounding box center [610, 20] width 71 height 34
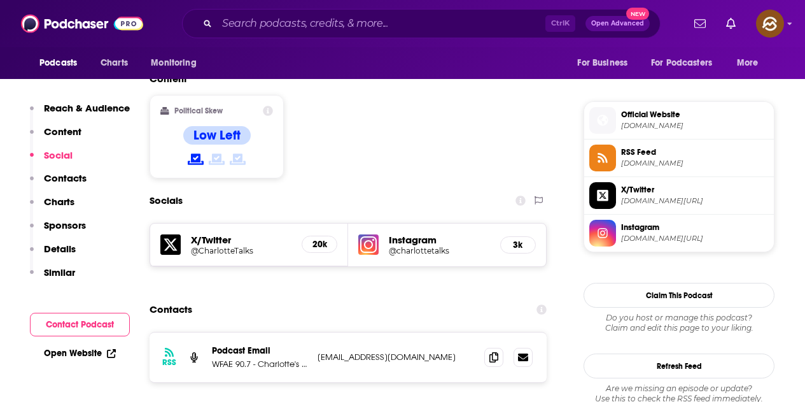
scroll to position [1082, 0]
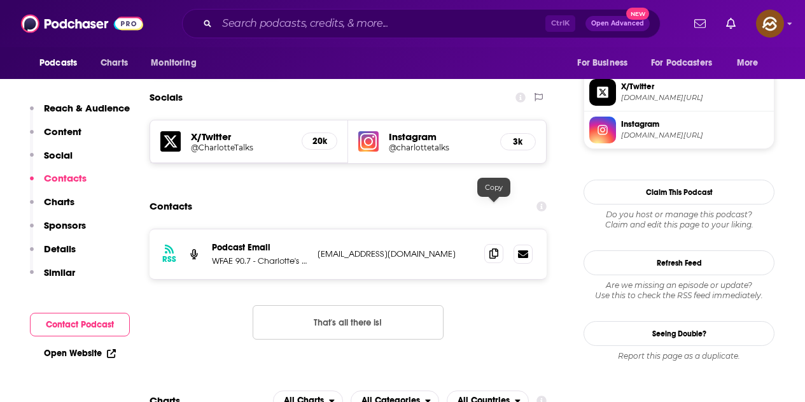
click at [491, 244] on span at bounding box center [493, 253] width 19 height 19
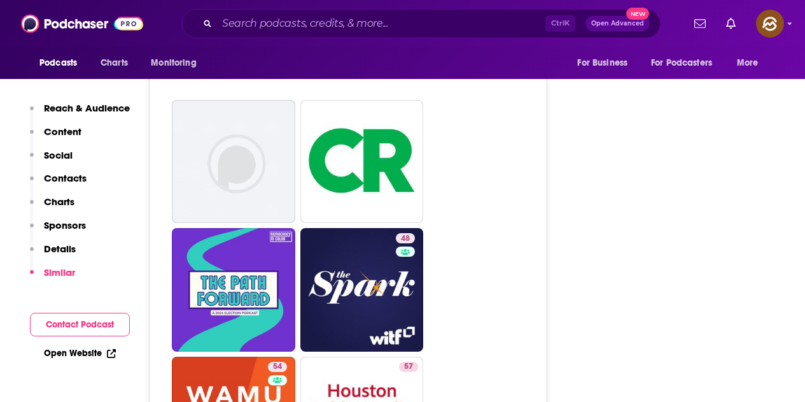
scroll to position [3182, 0]
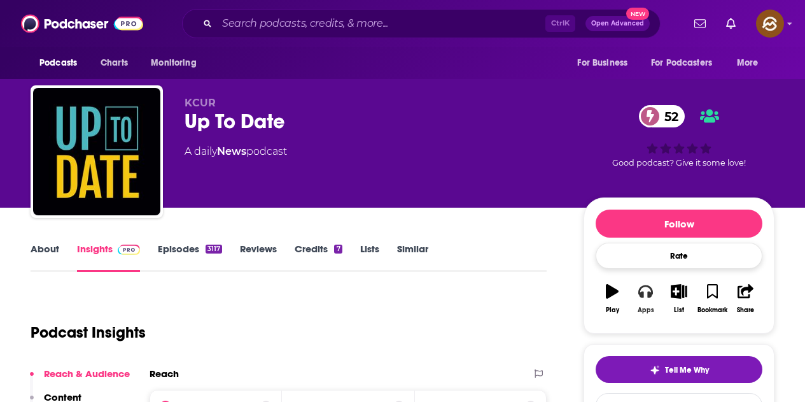
drag, startPoint x: 641, startPoint y: 302, endPoint x: 633, endPoint y: 265, distance: 38.5
click at [640, 302] on button "Apps" at bounding box center [645, 299] width 33 height 46
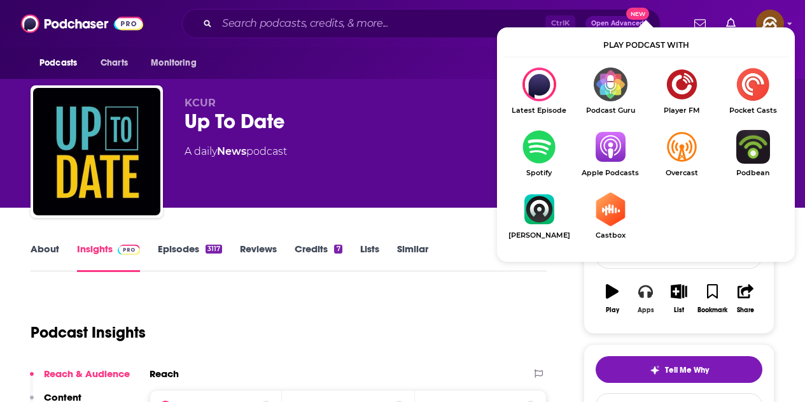
scroll to position [127, 0]
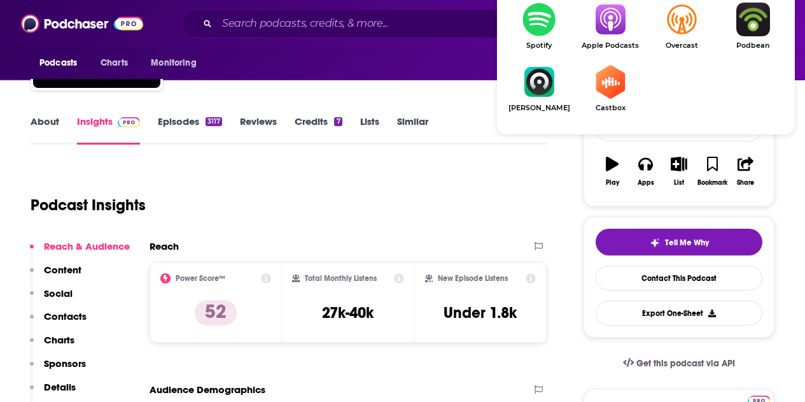
click at [612, 37] on link "Apple Podcasts" at bounding box center [610, 26] width 71 height 47
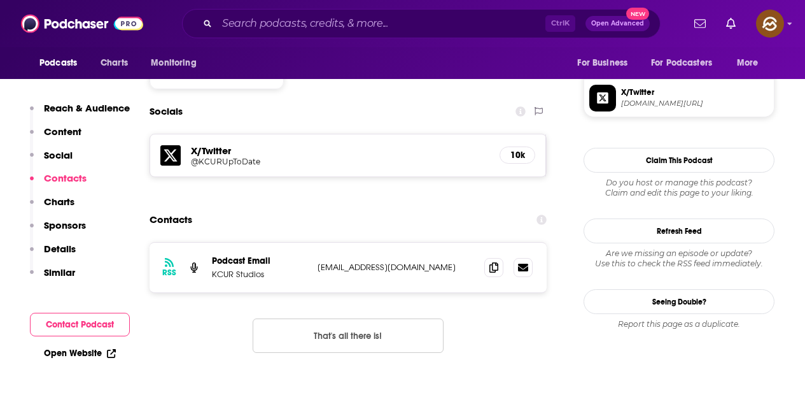
scroll to position [1082, 0]
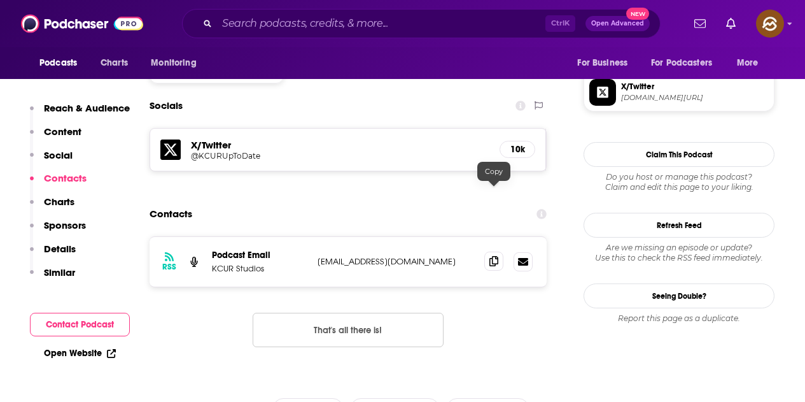
click at [488, 251] on span at bounding box center [493, 260] width 19 height 19
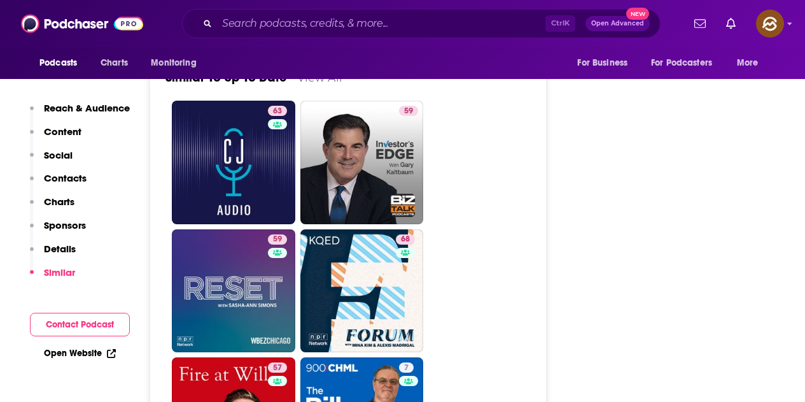
scroll to position [1909, 0]
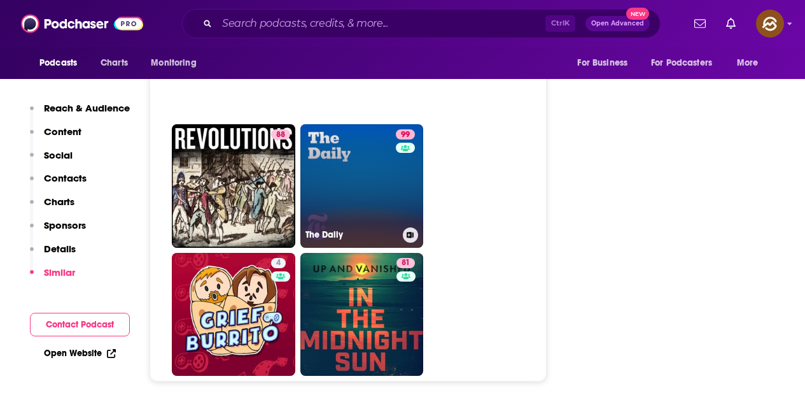
scroll to position [4583, 0]
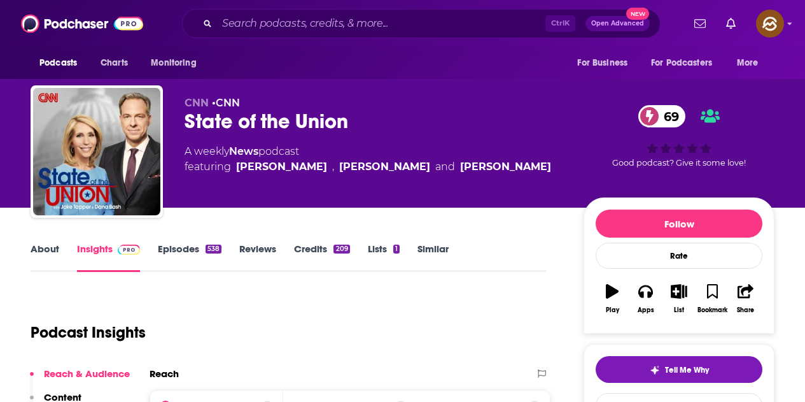
scroll to position [191, 0]
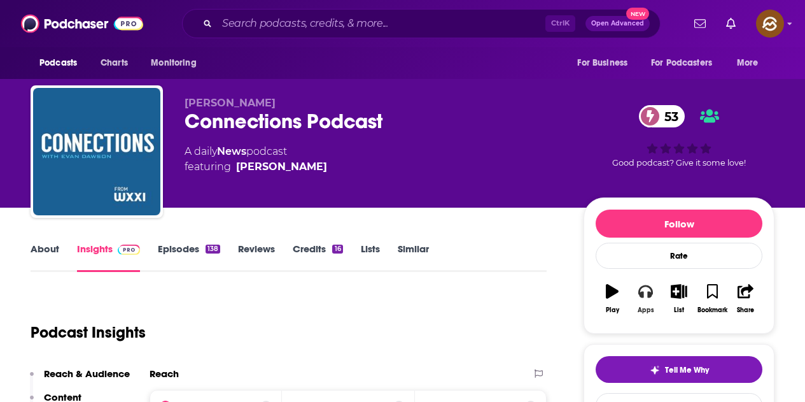
click at [647, 297] on icon "button" at bounding box center [645, 291] width 14 height 14
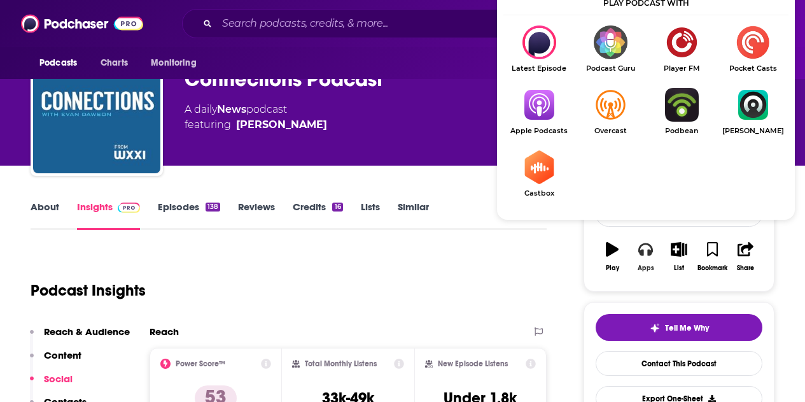
scroll to position [64, 0]
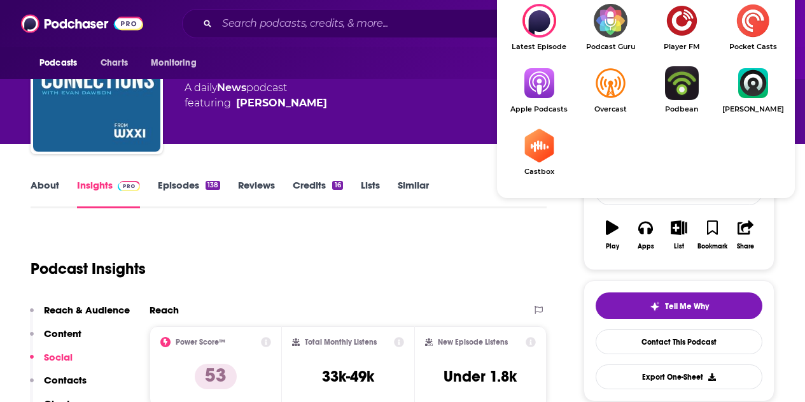
click at [537, 92] on img "Show Listen On dropdown" at bounding box center [538, 83] width 71 height 34
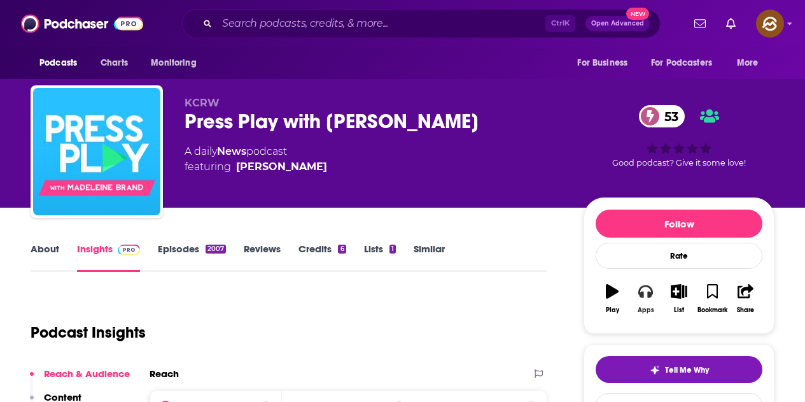
click at [645, 293] on icon "button" at bounding box center [645, 291] width 14 height 14
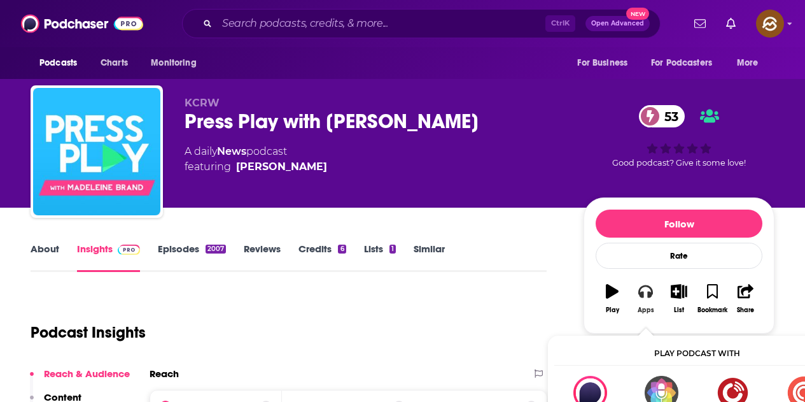
scroll to position [64, 0]
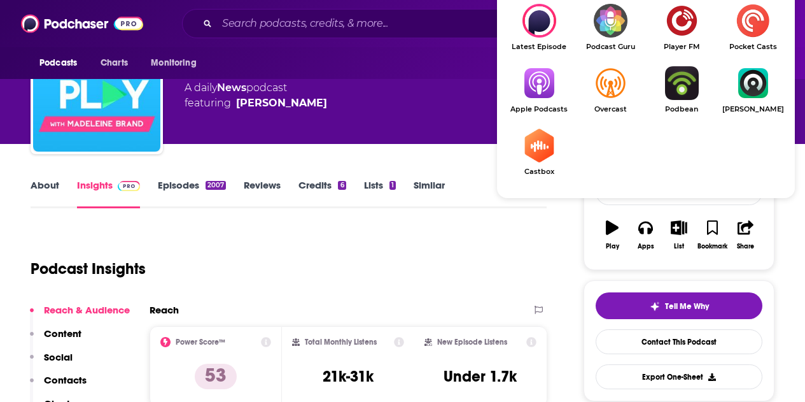
click at [549, 92] on img "Show Listen On dropdown" at bounding box center [538, 83] width 71 height 34
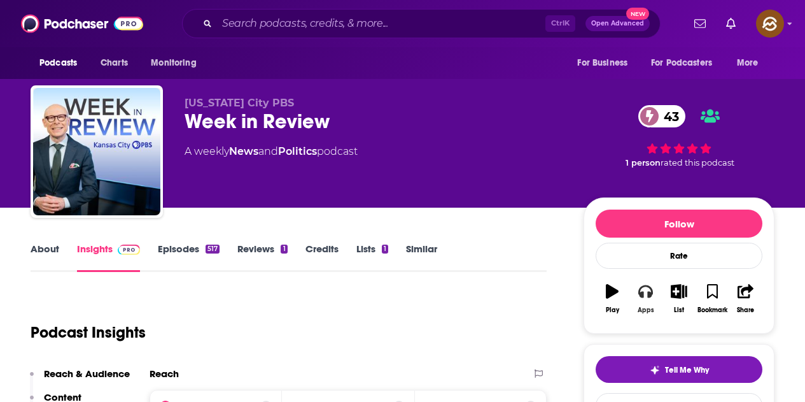
click at [654, 291] on button "Apps" at bounding box center [645, 299] width 33 height 46
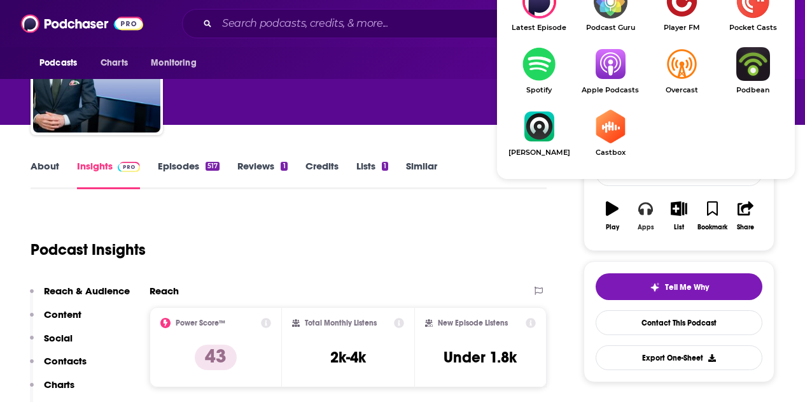
scroll to position [127, 0]
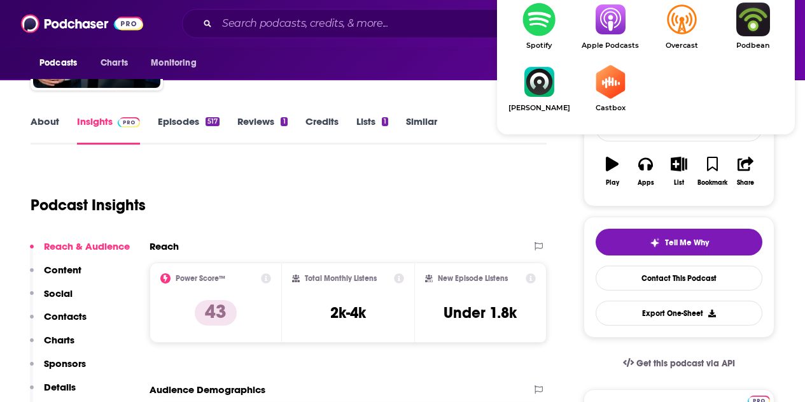
click at [610, 38] on link "Apple Podcasts" at bounding box center [610, 26] width 71 height 47
